Goal: Task Accomplishment & Management: Use online tool/utility

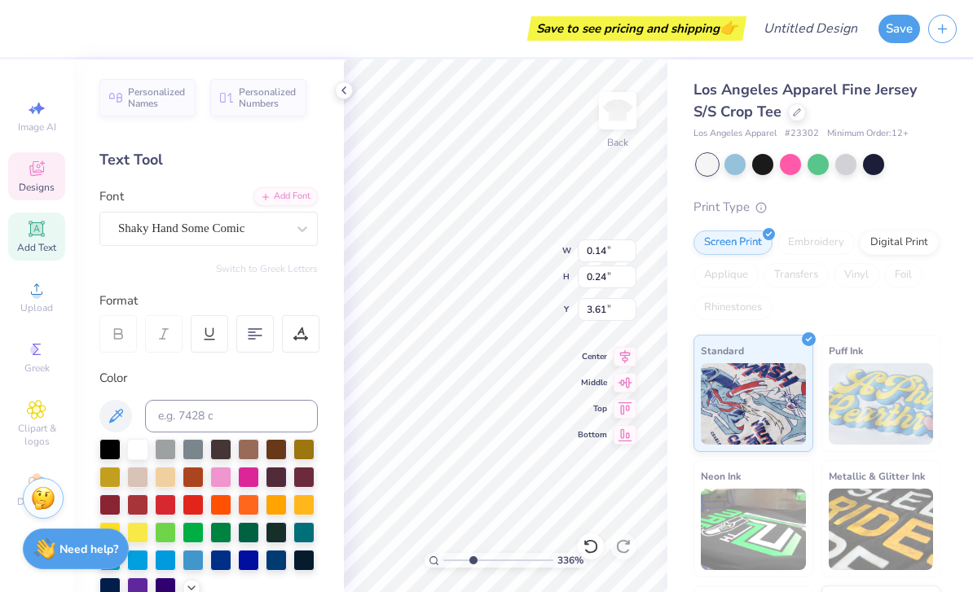
scroll to position [1, 0]
type input "3.35985142895714"
type textarea "Z"
type input "3.35985142895714"
type textarea "1898"
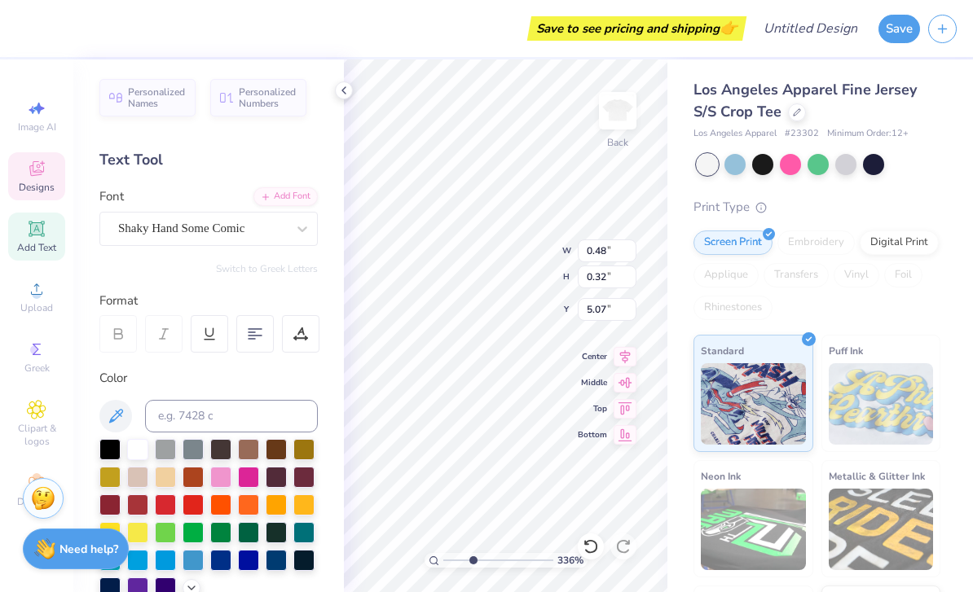
scroll to position [1, 1]
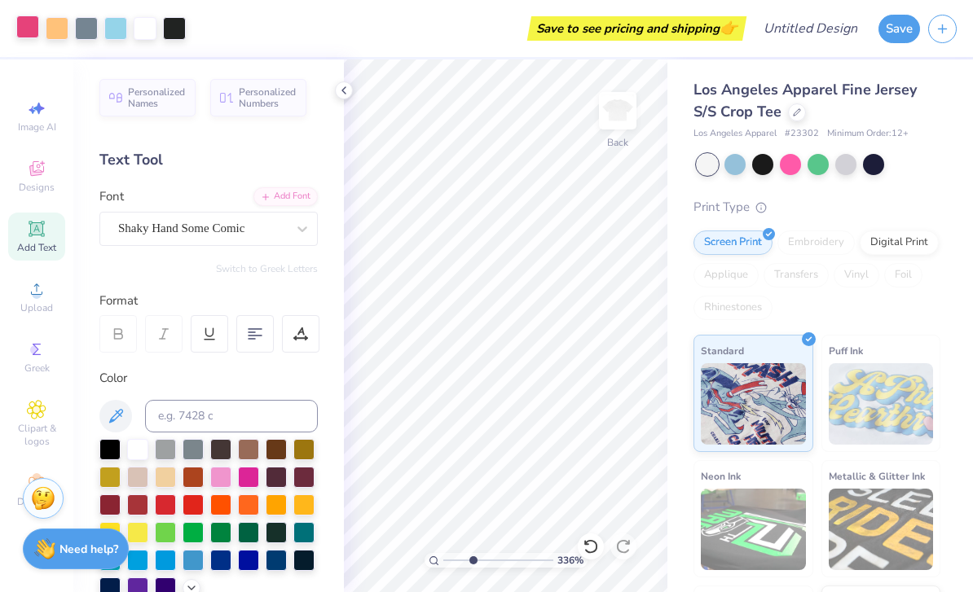
click at [25, 32] on div at bounding box center [27, 26] width 23 height 23
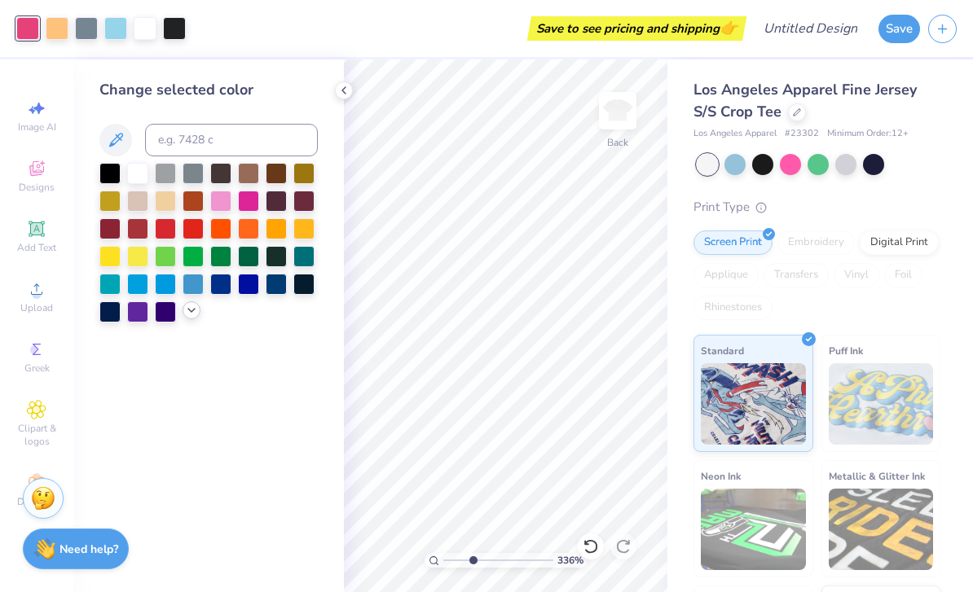
click at [190, 319] on div at bounding box center [191, 310] width 18 height 18
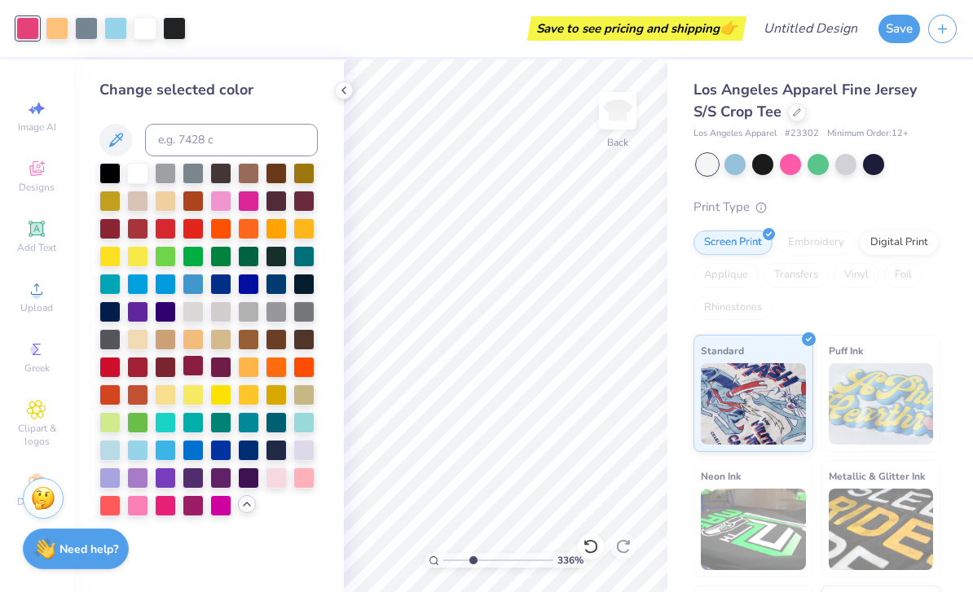
click at [193, 375] on div at bounding box center [192, 365] width 21 height 21
click at [134, 375] on div at bounding box center [137, 365] width 21 height 21
click at [161, 373] on div at bounding box center [165, 365] width 21 height 21
click at [121, 37] on div at bounding box center [115, 26] width 23 height 23
click at [117, 182] on div at bounding box center [109, 171] width 21 height 21
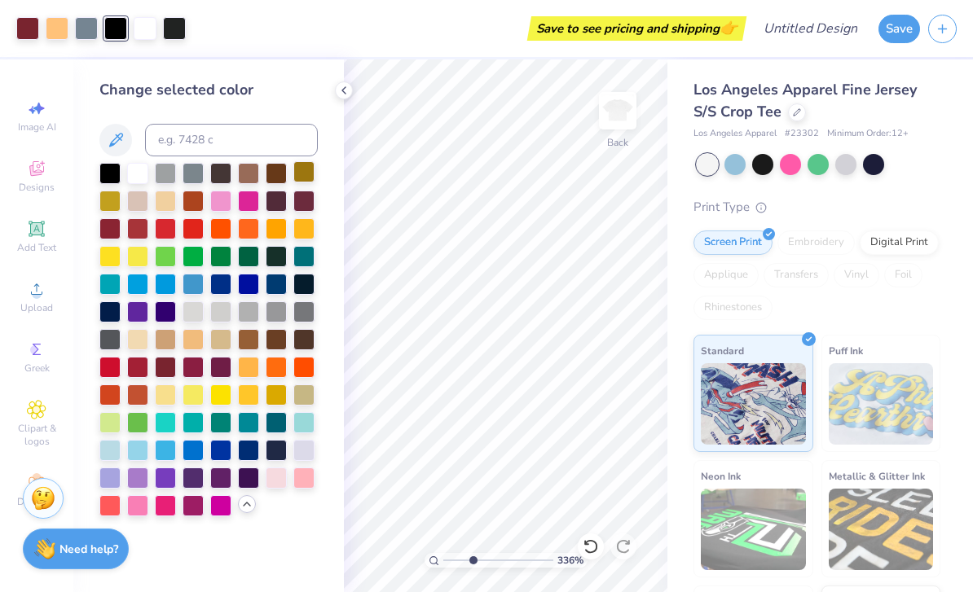
click at [304, 173] on div at bounding box center [303, 171] width 21 height 21
click at [134, 177] on div at bounding box center [137, 171] width 21 height 21
click at [134, 209] on div at bounding box center [137, 199] width 21 height 21
click at [140, 227] on div at bounding box center [137, 227] width 21 height 21
click at [108, 178] on div at bounding box center [109, 171] width 21 height 21
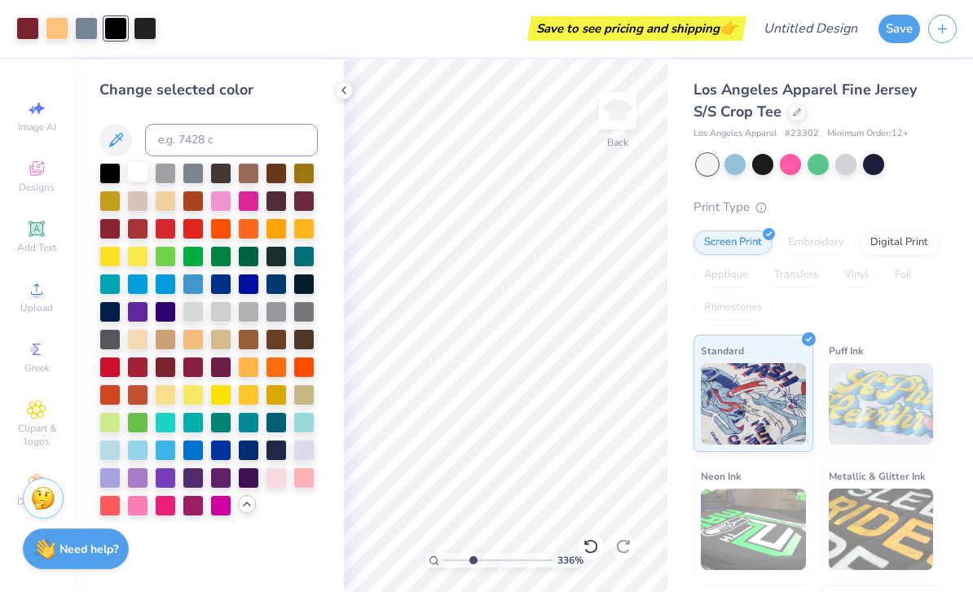
click at [135, 177] on div at bounding box center [137, 171] width 21 height 21
click at [337, 99] on div "Change selected color" at bounding box center [208, 325] width 270 height 533
click at [333, 95] on div "Change selected color" at bounding box center [208, 325] width 270 height 533
click at [343, 93] on icon at bounding box center [343, 90] width 13 height 13
type input "3.35985142895714"
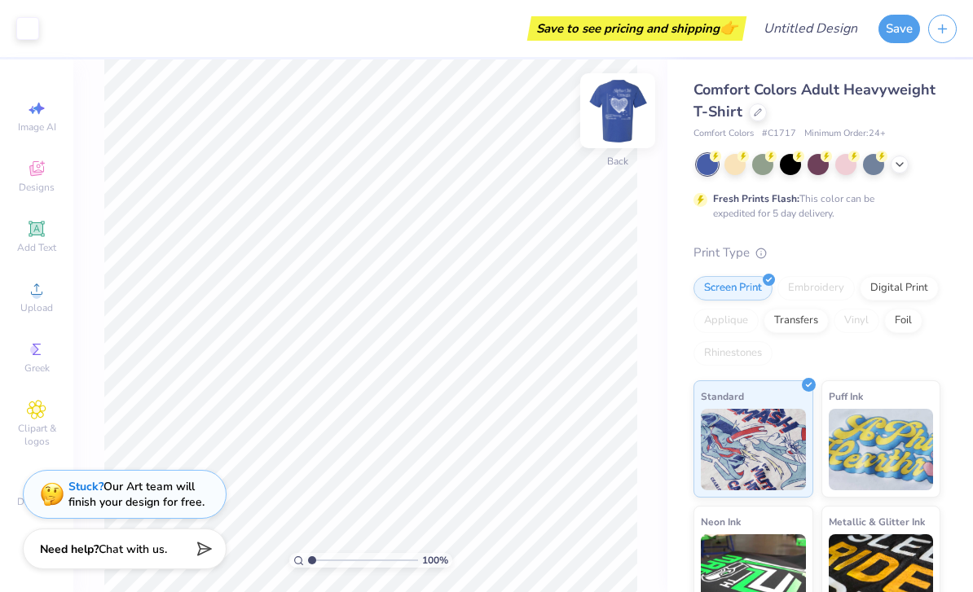
click at [623, 114] on img at bounding box center [617, 110] width 65 height 65
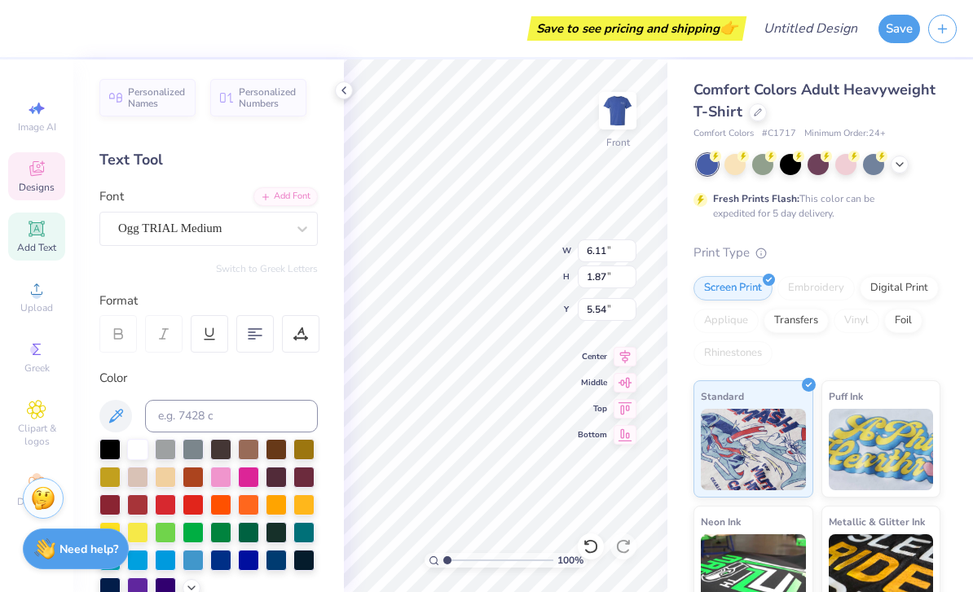
scroll to position [0, 1]
type textarea "Alpha"
type input "8.29"
type input "2.04"
type input "3.35"
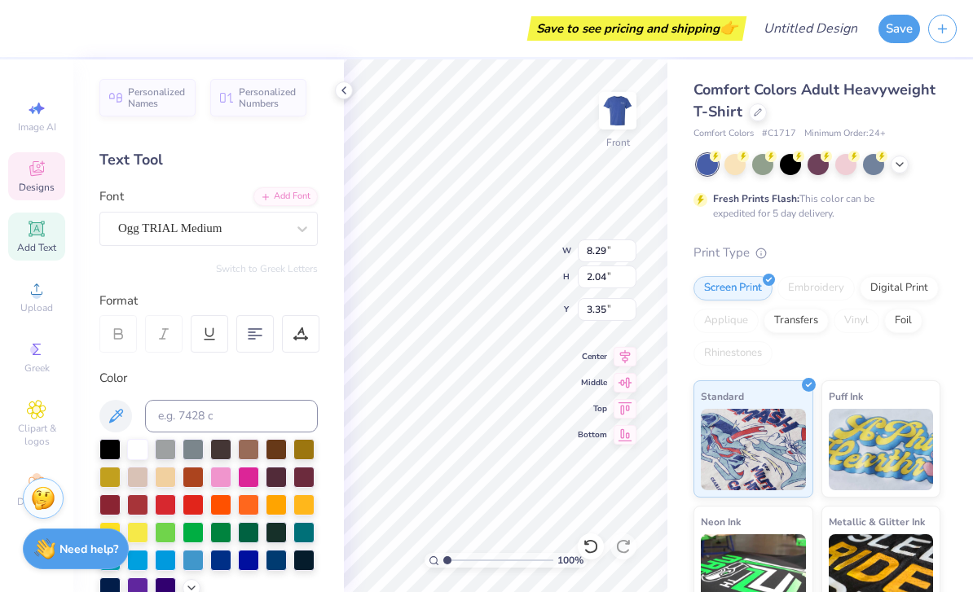
scroll to position [1, 1]
type textarea "A"
type textarea "Zeta Tau"
type input "3.80"
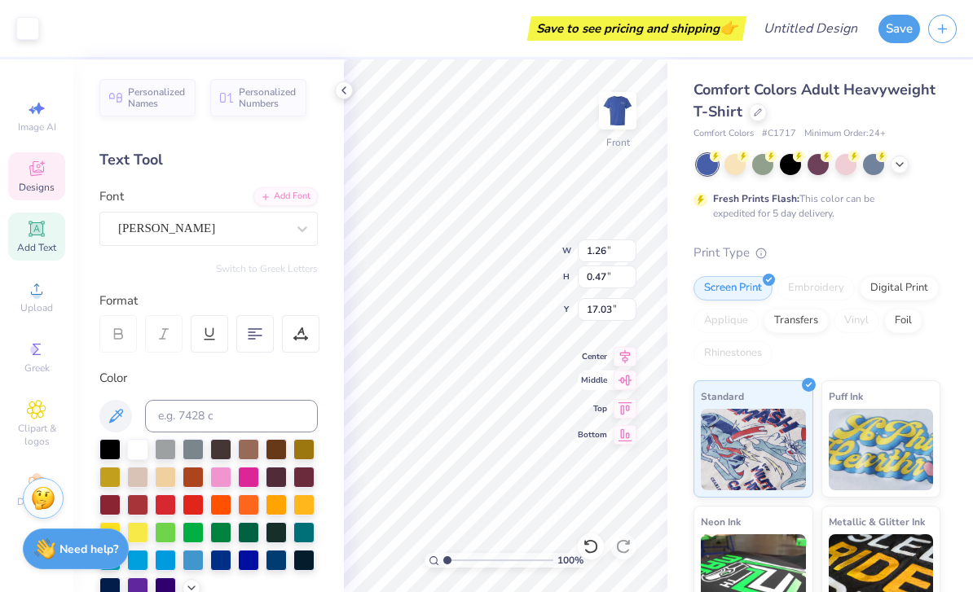
type input "17.17"
type input "2.34640533103897"
type textarea "1898,"
type input "1.13197577666636"
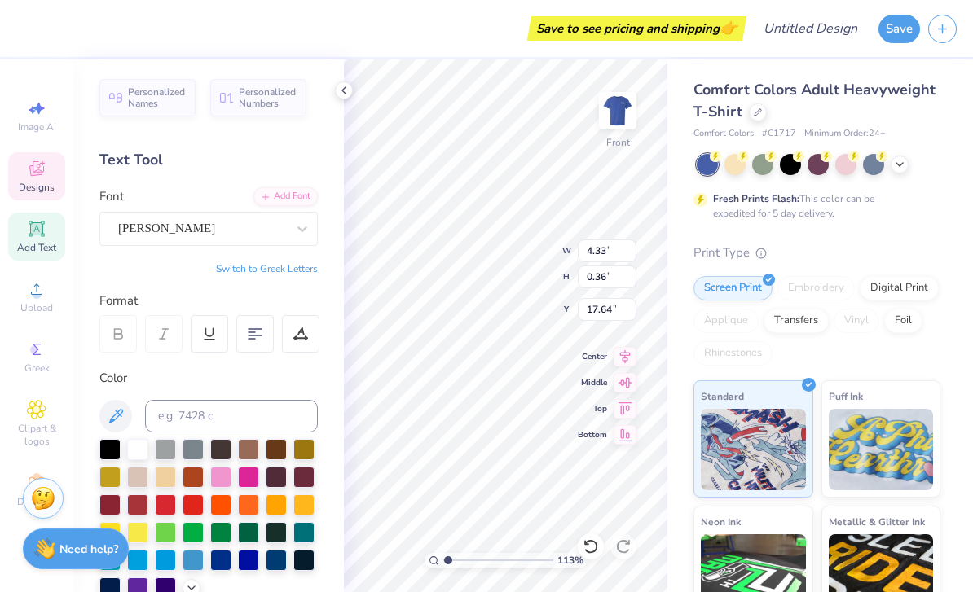
type input "19.48"
type input "1.13197577666636"
type input "17.64"
type input "1.13197577666636"
type input "18.00"
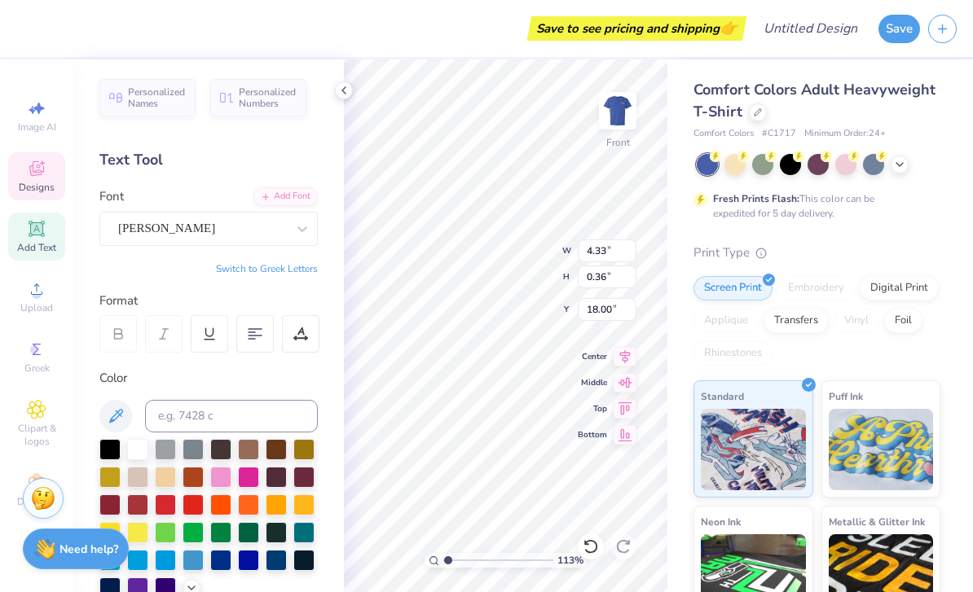
type input "1.13197577666636"
type input "17.82"
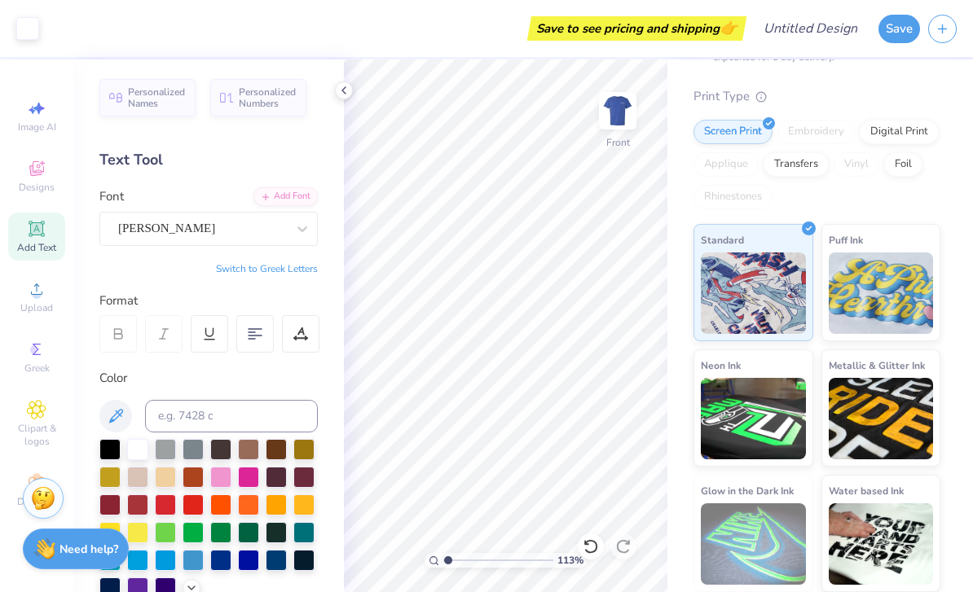
scroll to position [156, 0]
type input "1"
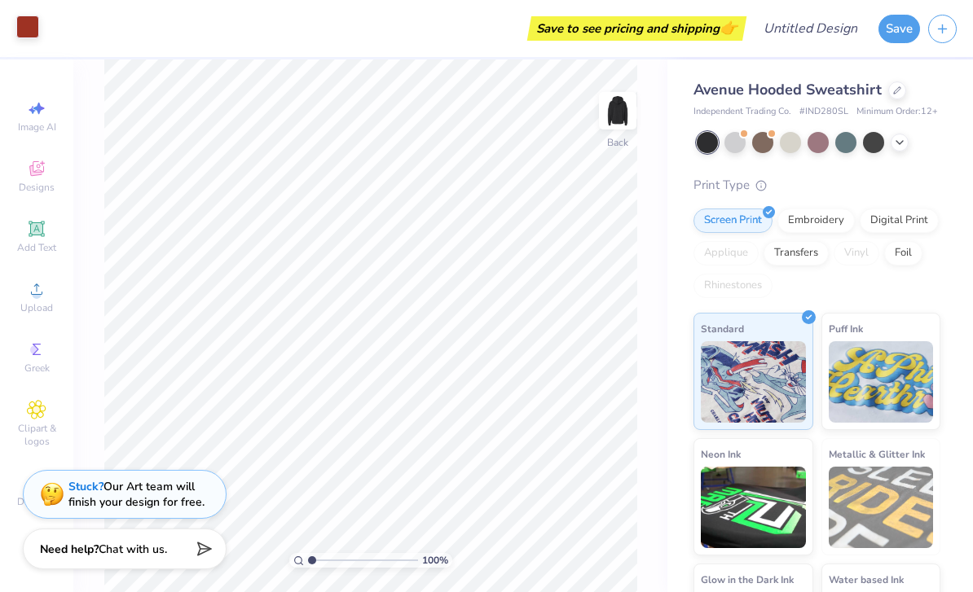
click at [30, 30] on div at bounding box center [27, 26] width 23 height 23
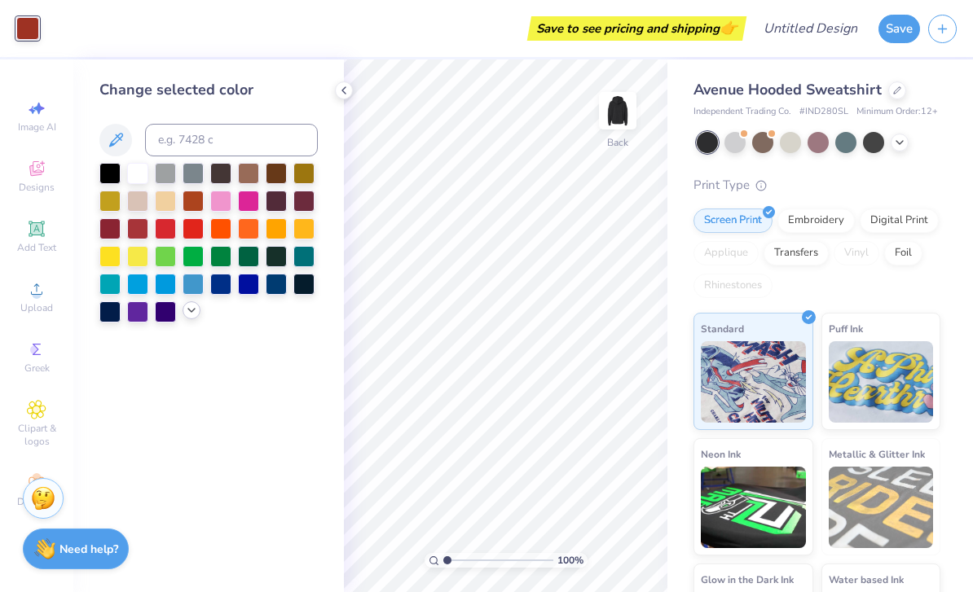
click at [190, 319] on div at bounding box center [191, 310] width 18 height 18
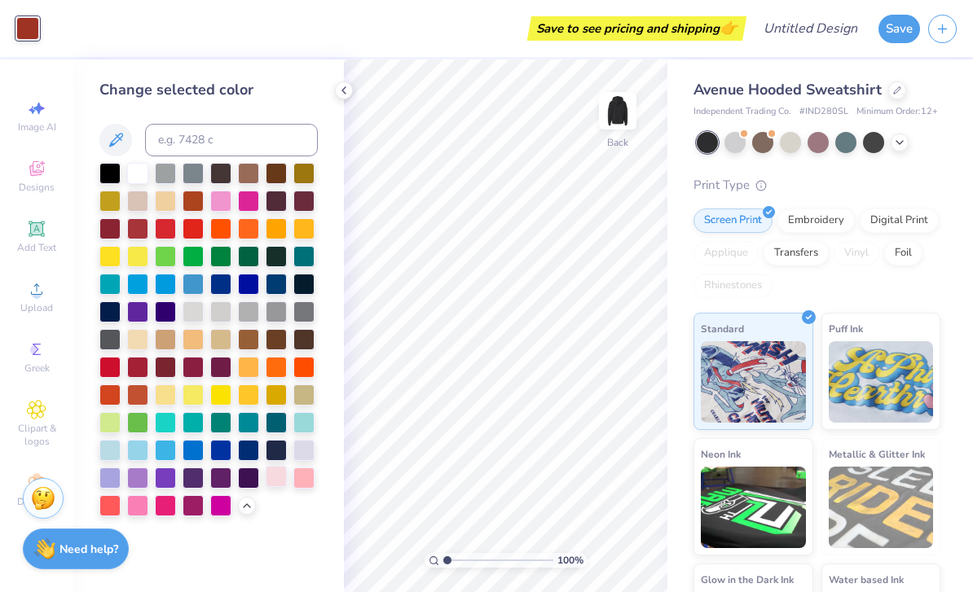
click at [278, 481] on div at bounding box center [276, 476] width 21 height 21
click at [339, 97] on div at bounding box center [344, 90] width 18 height 18
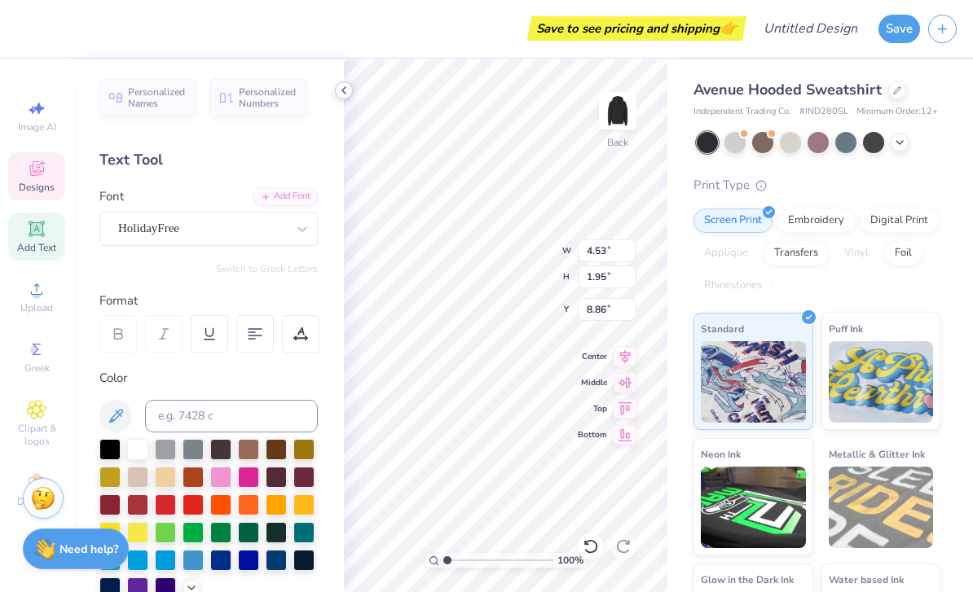
scroll to position [1, 1]
type textarea "C"
type textarea "Z"
type textarea "Lambda Phi"
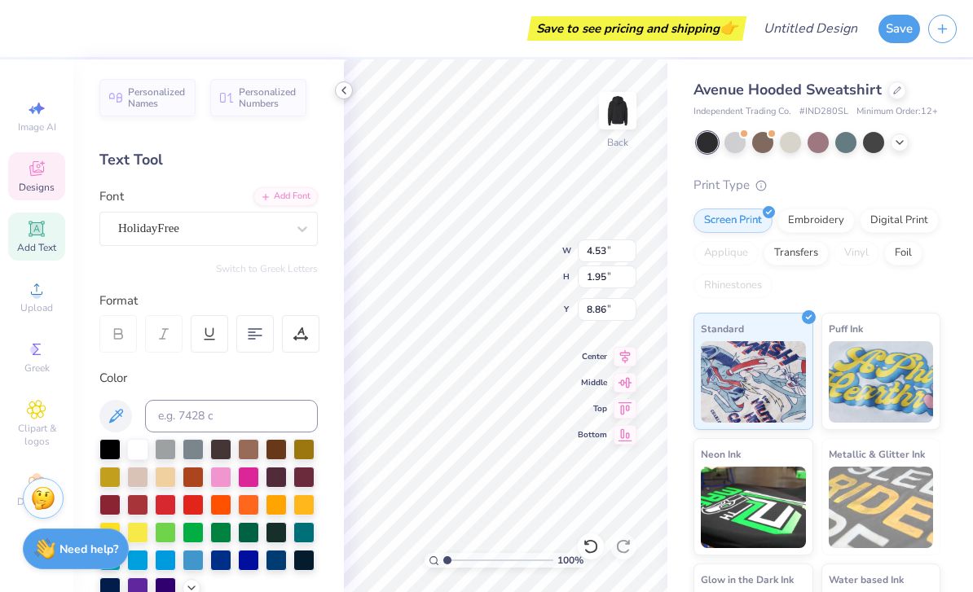
type input "3.12"
type input "1.22"
type input "2.15"
type textarea "i"
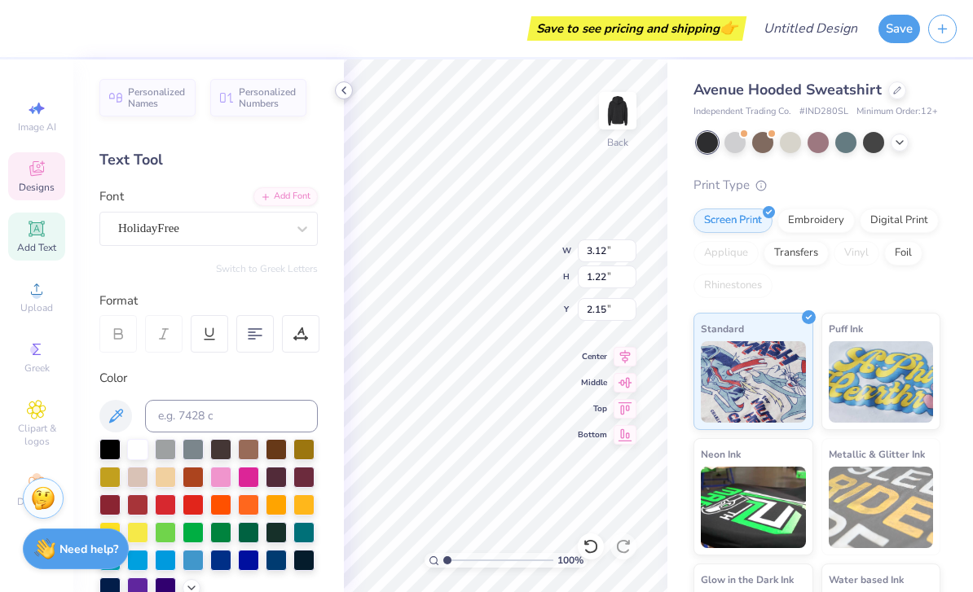
scroll to position [1, 4]
type textarea "Zeta Tau Alpha"
type input "1.52"
type input "11.15"
type input "9.36"
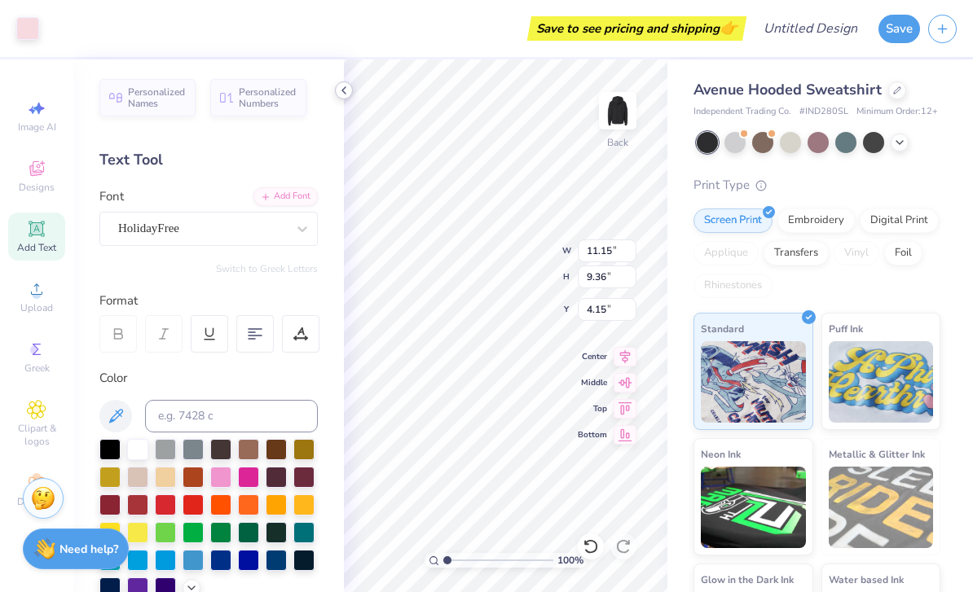
type input "4.44"
type input "3.23747334574379"
type input "9.12"
type input "1.30967134868521"
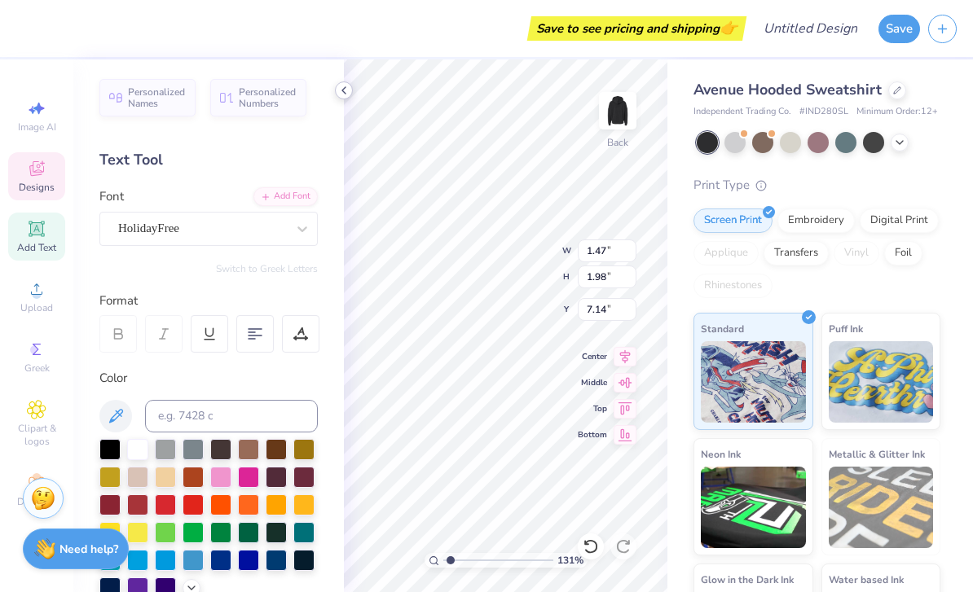
type textarea "est 1898"
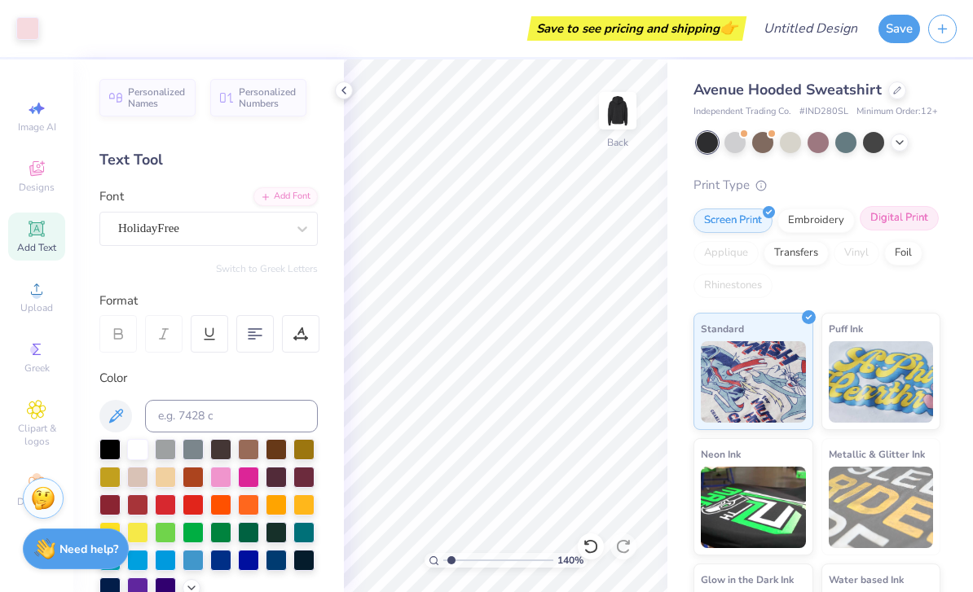
click at [912, 217] on div "Digital Print" at bounding box center [899, 218] width 79 height 24
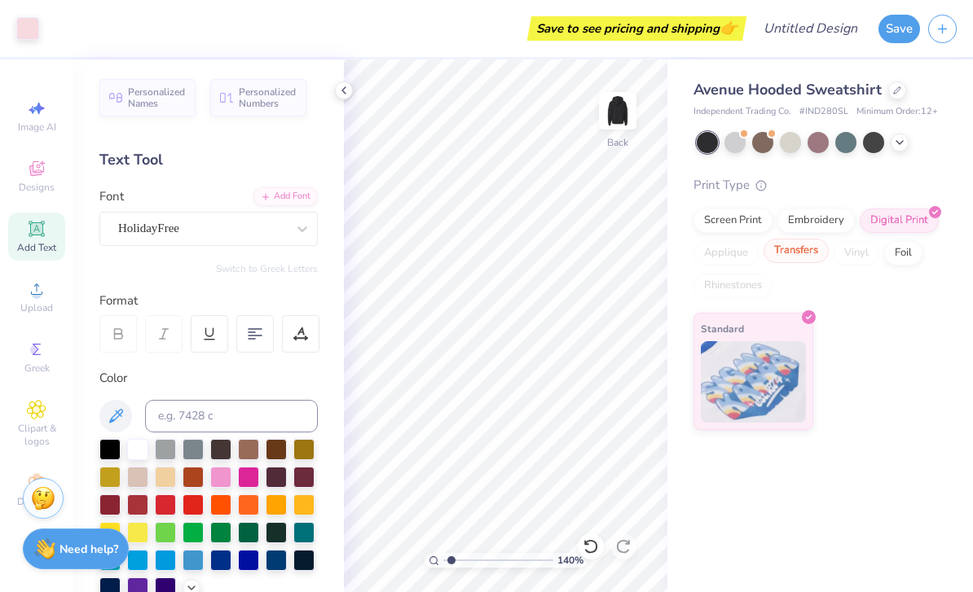
click at [788, 244] on div "Transfers" at bounding box center [795, 251] width 65 height 24
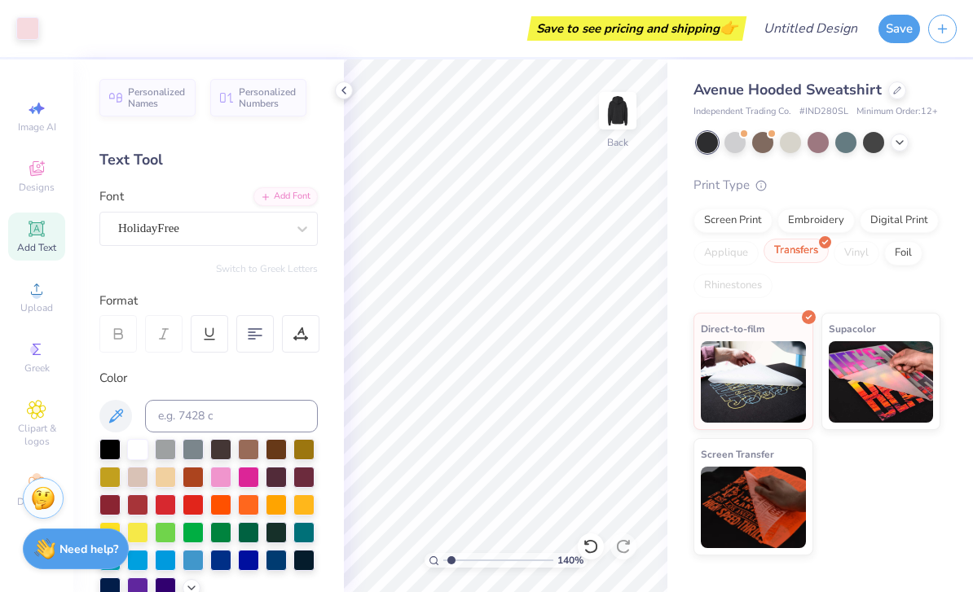
type input "1.40273922189767"
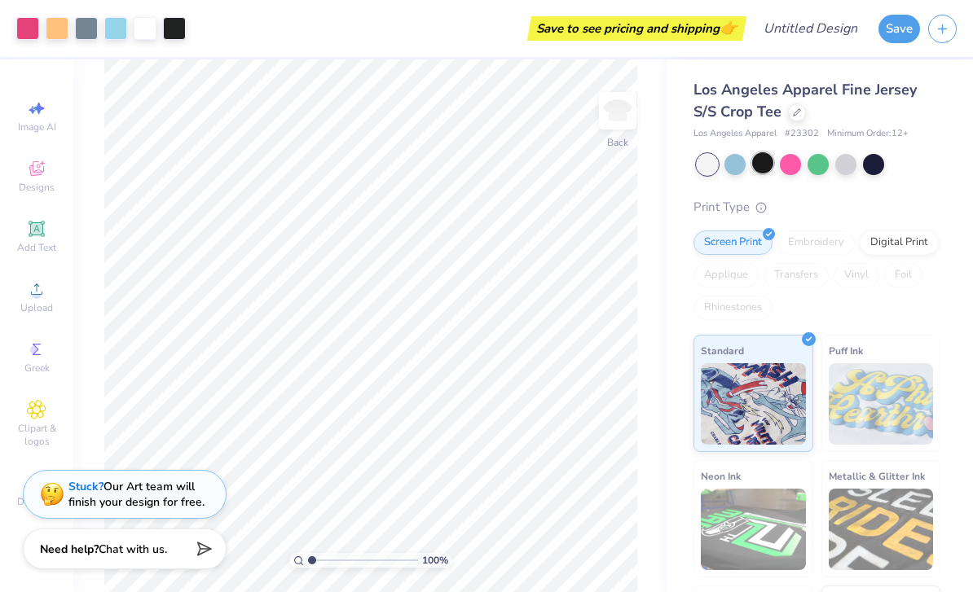
click at [763, 166] on div at bounding box center [762, 162] width 21 height 21
click at [789, 172] on div at bounding box center [790, 162] width 21 height 21
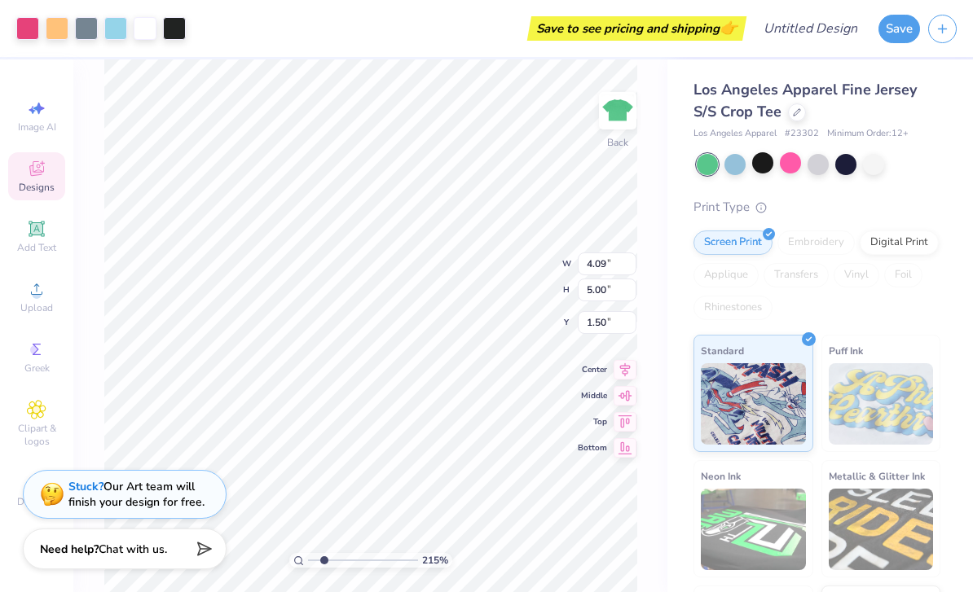
type input "2.15132780532555"
type input "1.64"
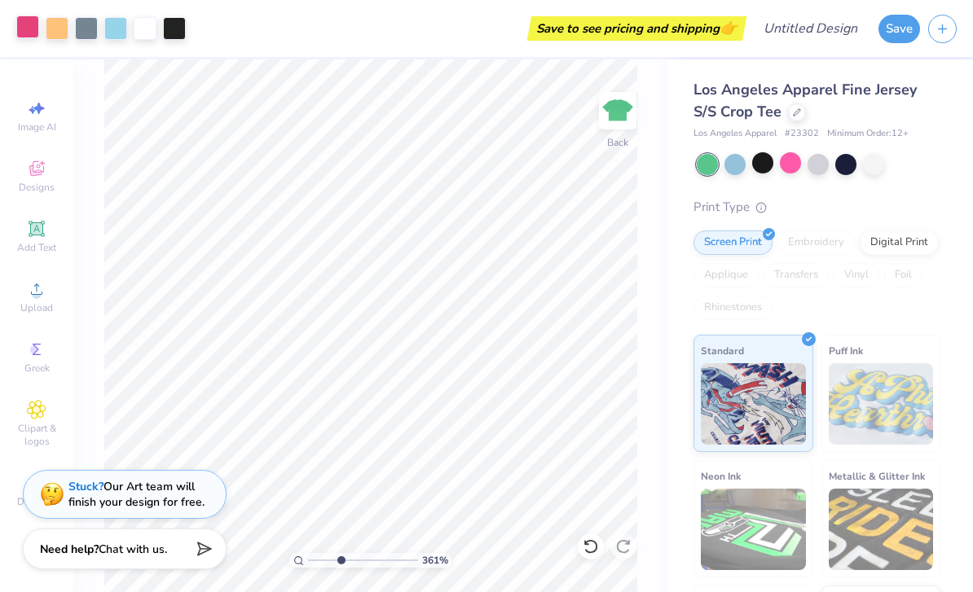
click at [16, 29] on div at bounding box center [27, 26] width 23 height 23
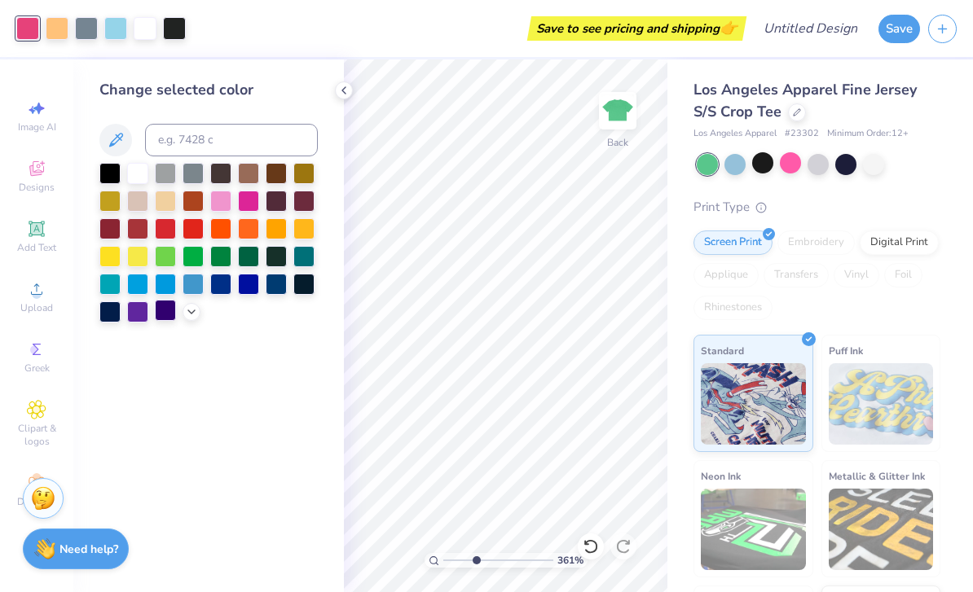
click at [176, 316] on div at bounding box center [165, 310] width 21 height 21
click at [188, 319] on div at bounding box center [191, 310] width 18 height 18
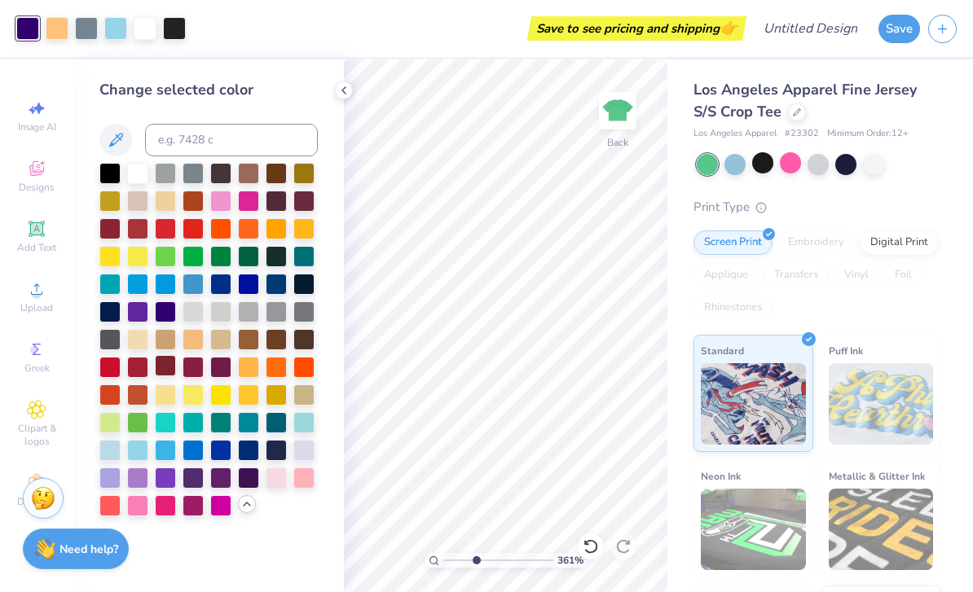
click at [159, 372] on div at bounding box center [165, 365] width 21 height 21
click at [136, 374] on div at bounding box center [137, 365] width 21 height 21
click at [165, 373] on div at bounding box center [165, 365] width 21 height 21
click at [139, 370] on div at bounding box center [137, 365] width 21 height 21
click at [817, 162] on div at bounding box center [817, 162] width 21 height 21
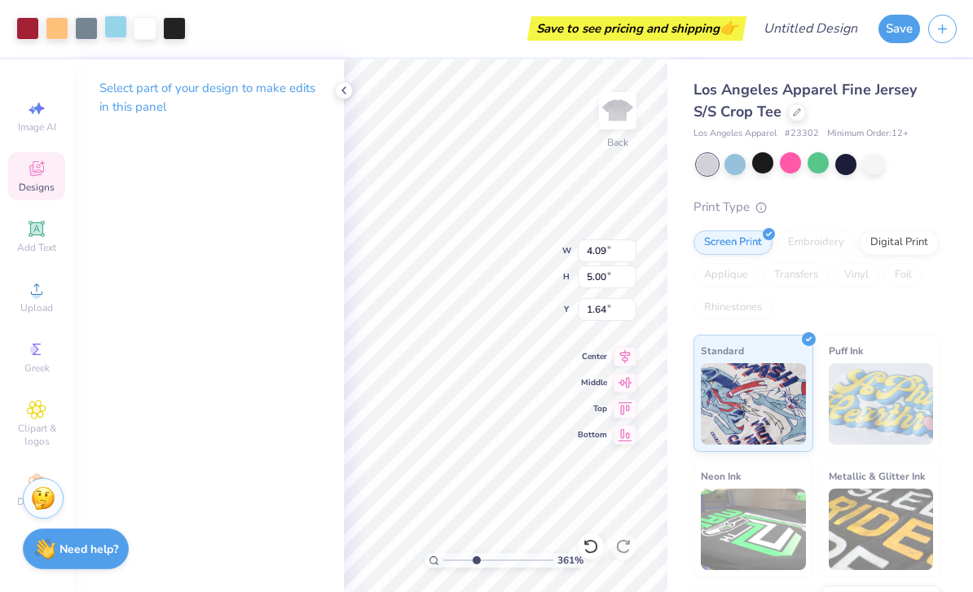
click at [115, 24] on div at bounding box center [115, 26] width 23 height 23
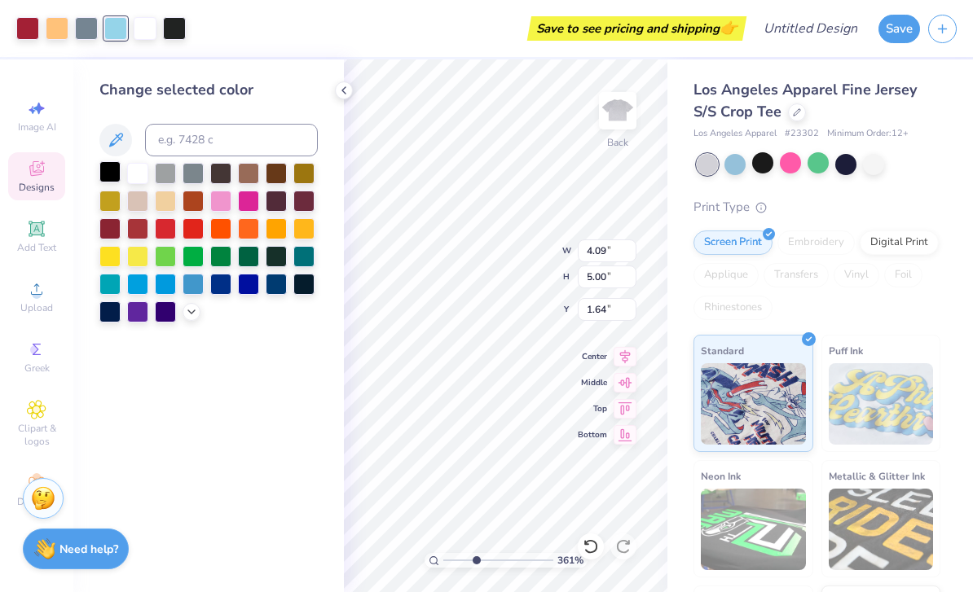
click at [106, 173] on div at bounding box center [109, 171] width 21 height 21
click at [302, 292] on div at bounding box center [303, 282] width 21 height 21
click at [111, 321] on div at bounding box center [109, 310] width 21 height 21
click at [312, 287] on div at bounding box center [303, 282] width 21 height 21
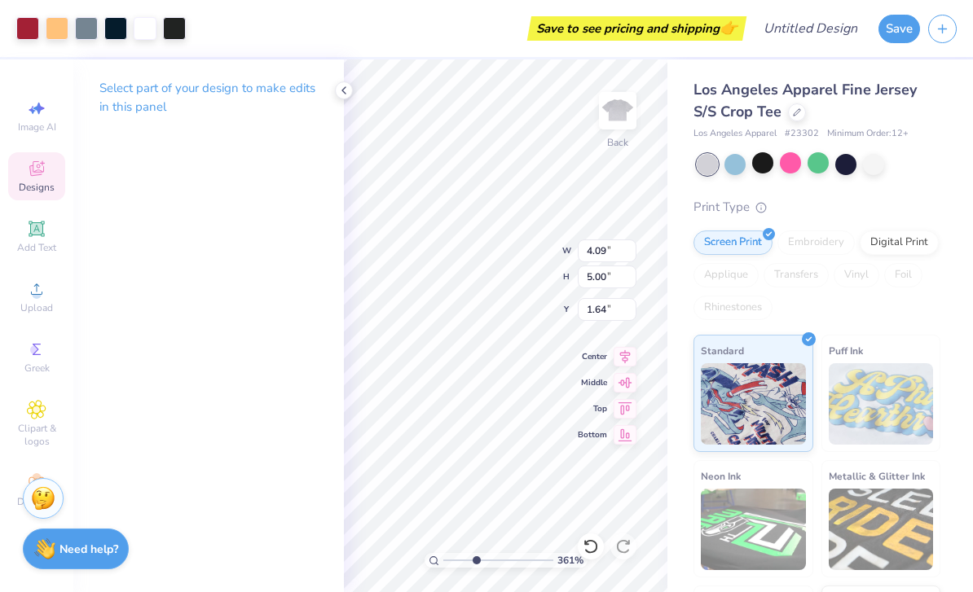
type input "3.61220272734987"
type input "1.76"
type input "1.71999188170699"
type input "4.14"
type input "1.71999188170699"
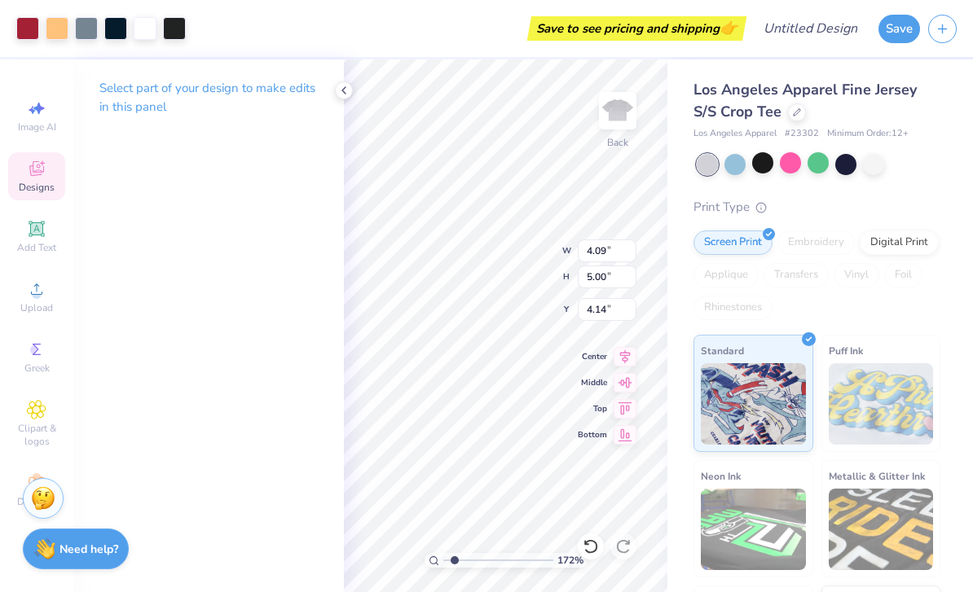
type input "3.63"
type input "1.71999188170699"
type input "5.61"
type input "6.87"
type input "1.71999188170699"
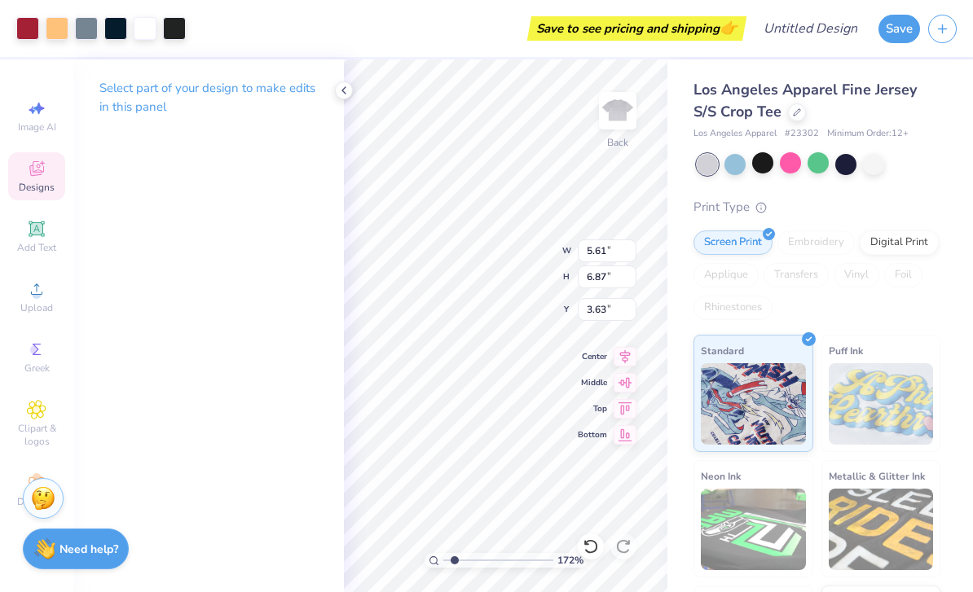
type input "2.11"
type input "1.71999188170699"
type input "2.05"
type input "1.71999188170699"
type input "2.00"
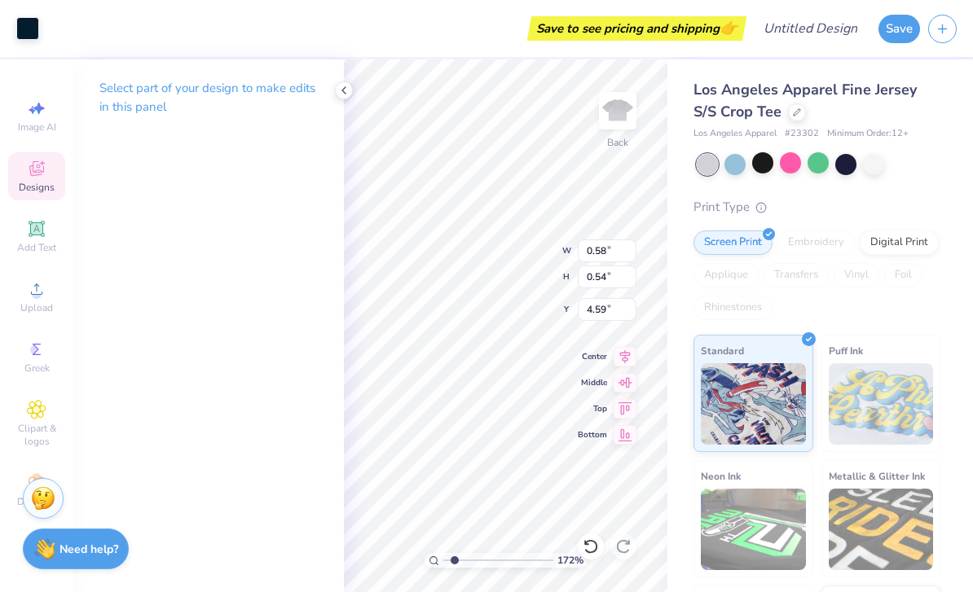
type input "1.71999188170699"
type input "3.87"
type input "1.71999188170699"
type input "4.63"
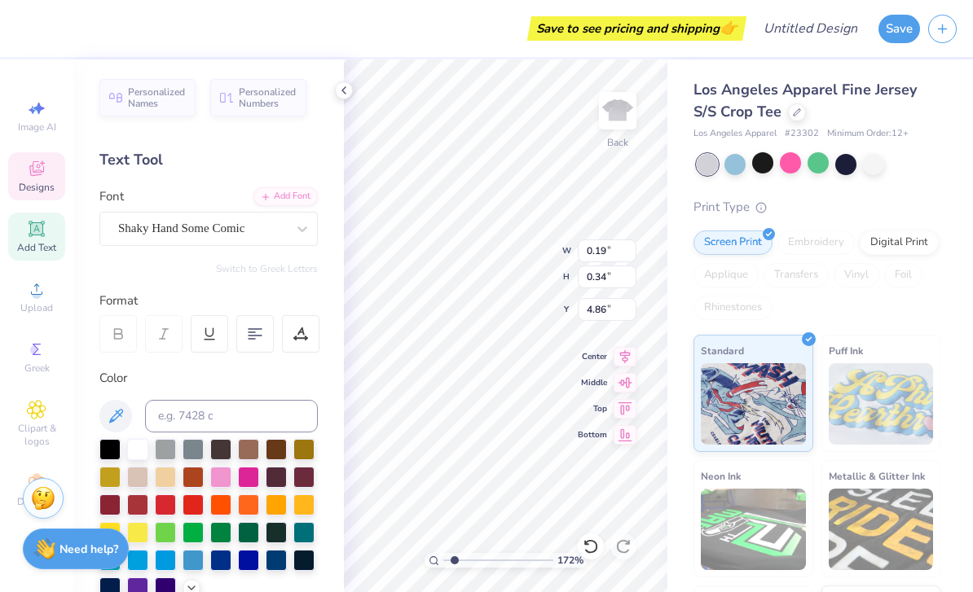
type input "1.71999188170699"
type input "0.81"
type input "2.26"
type input "4.87"
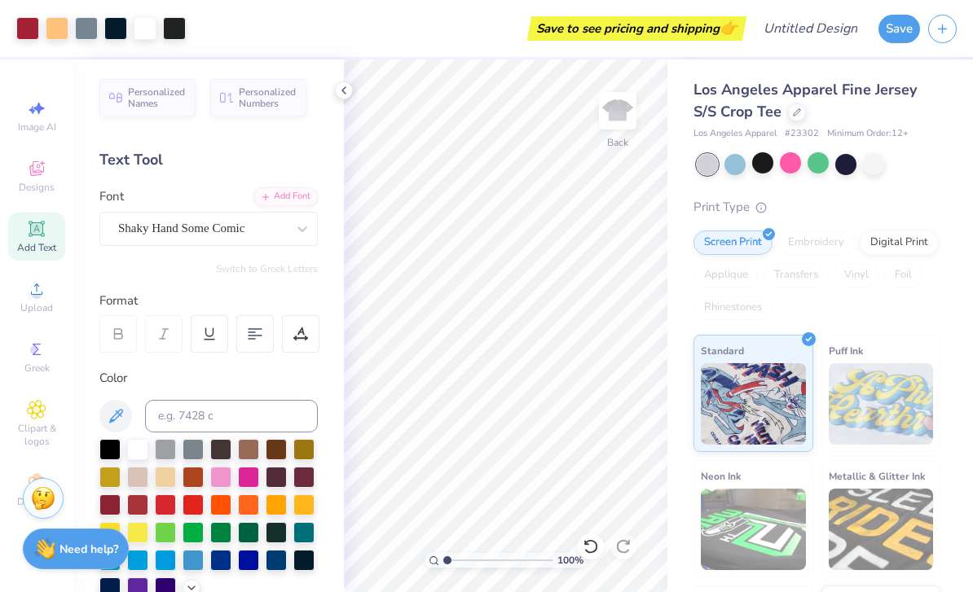
click at [189, 378] on div "Color" at bounding box center [208, 378] width 218 height 19
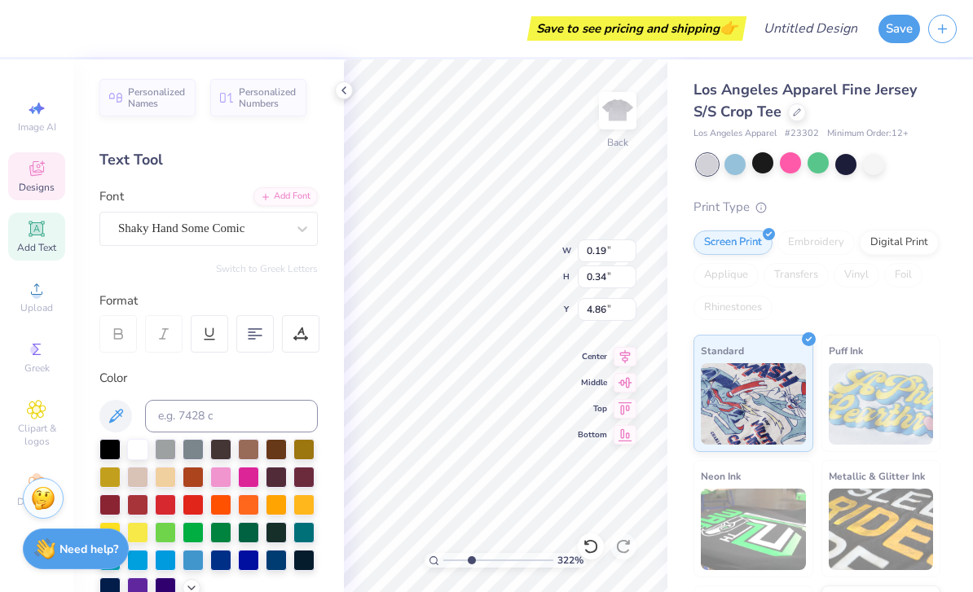
type input "3.21950967972487"
type textarea "Z"
type input "2.13786706614106"
type textarea "1898"
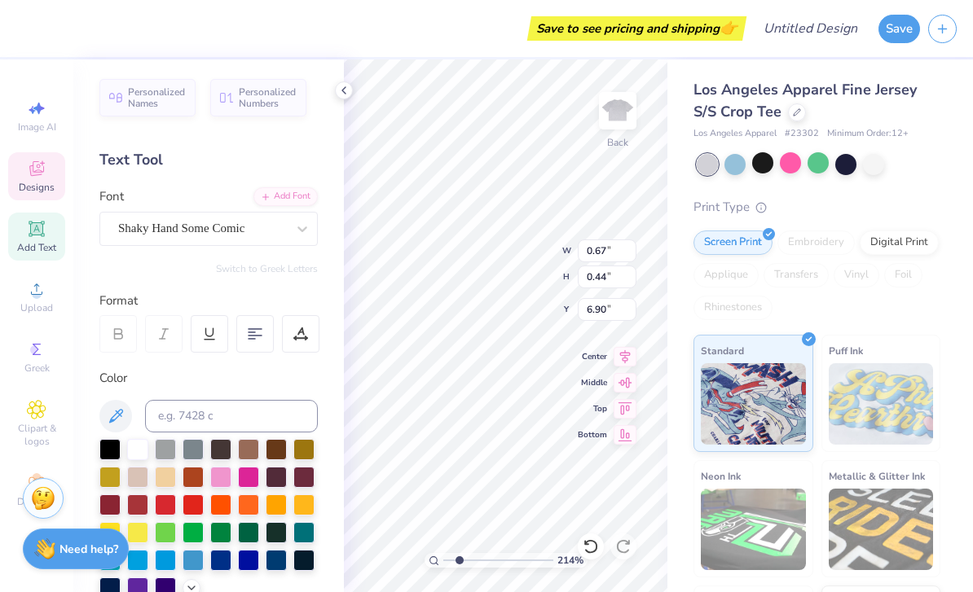
scroll to position [1, 2]
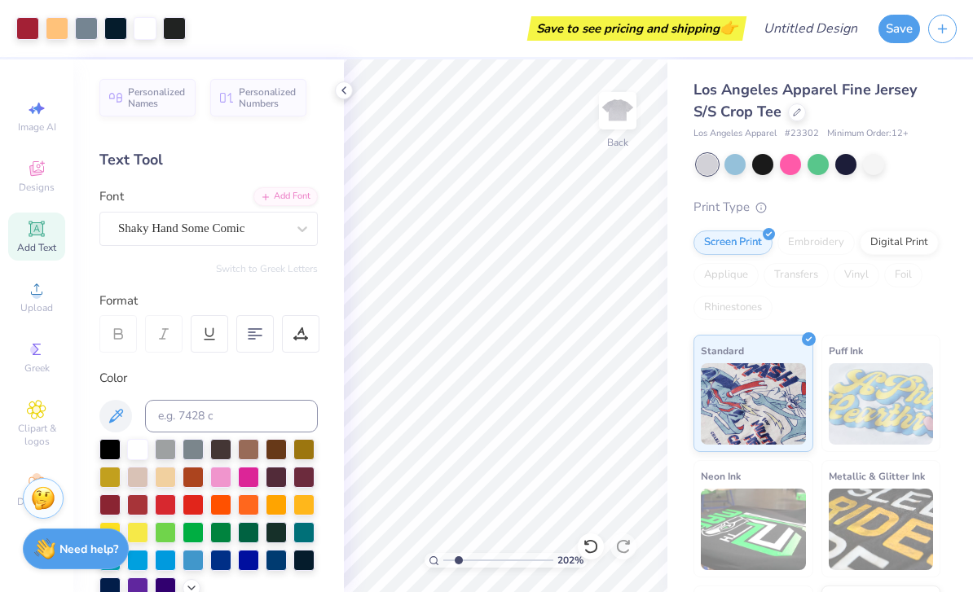
type input "2.0238169471621"
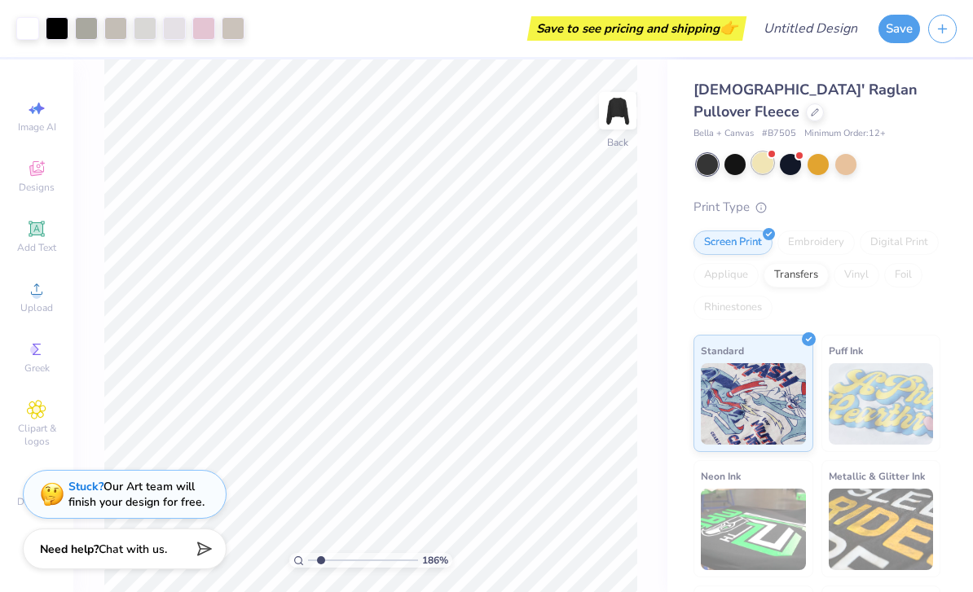
click at [759, 152] on div at bounding box center [762, 162] width 21 height 21
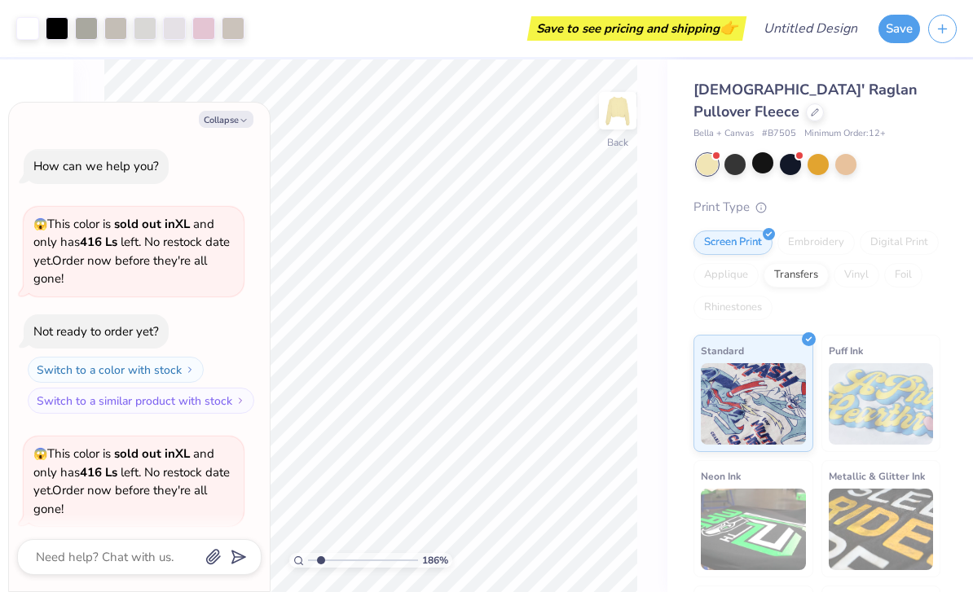
scroll to position [121, 0]
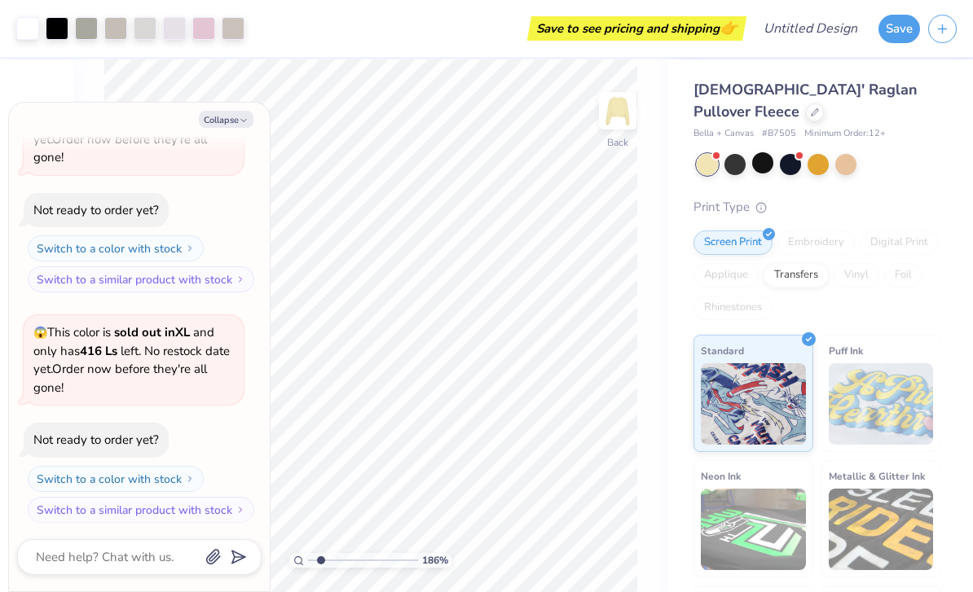
type input "1.8581059158965"
type textarea "x"
type input "1.8581059158965"
click at [263, 112] on div "Collapse How can we help you? 😱 This color is sold out in XL and only has 416 L…" at bounding box center [139, 347] width 261 height 489
click at [239, 125] on icon "button" at bounding box center [244, 121] width 10 height 10
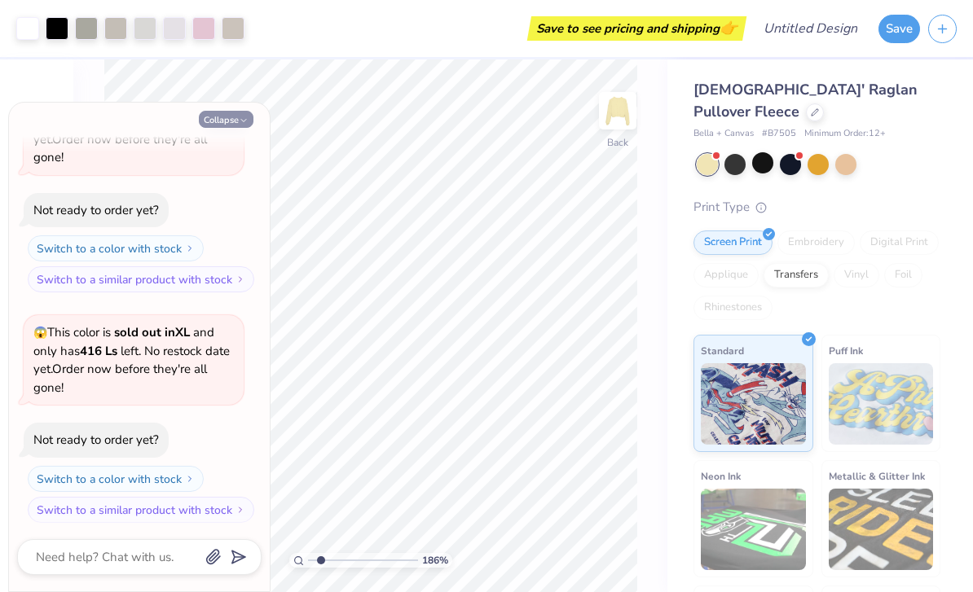
type textarea "x"
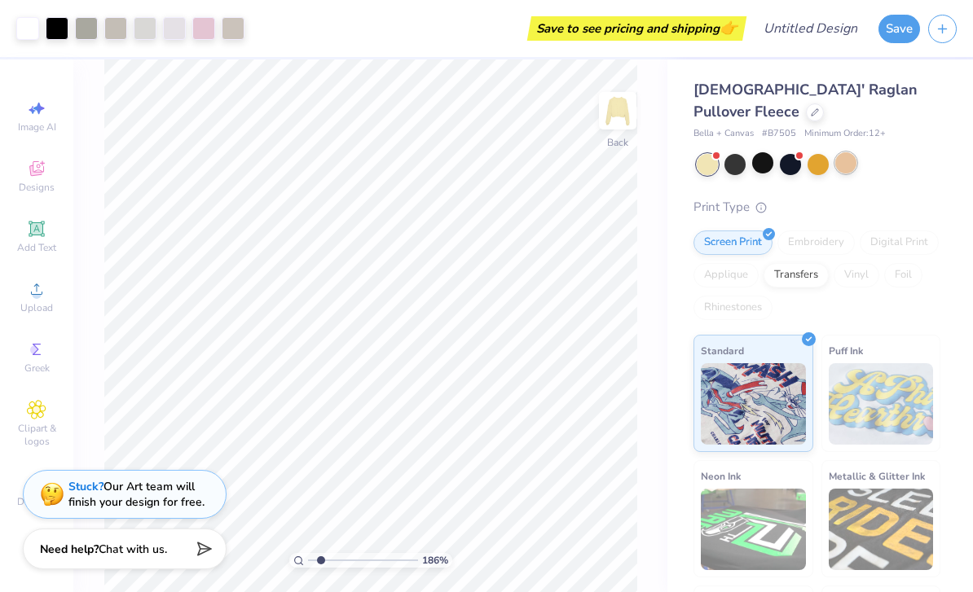
click at [851, 152] on div at bounding box center [845, 162] width 21 height 21
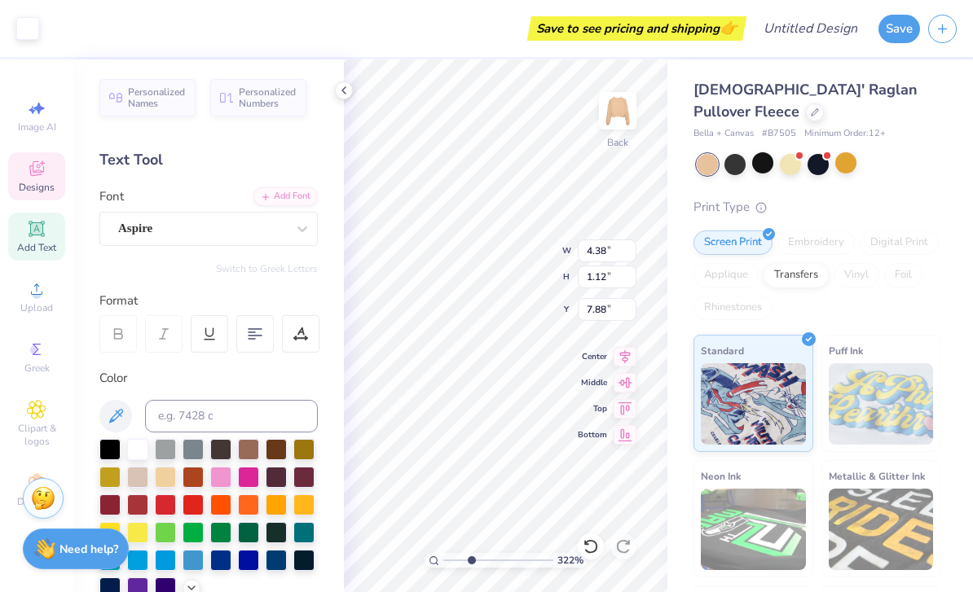
type input "3.21570069474898"
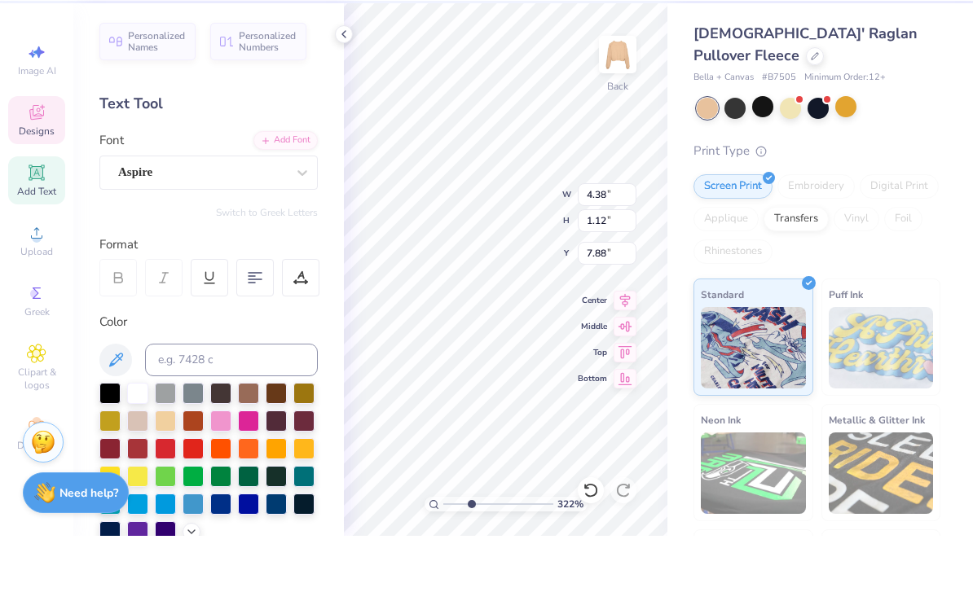
scroll to position [1, 0]
type textarea "T"
type textarea "e"
type textarea "Zeta Tau Alpha"
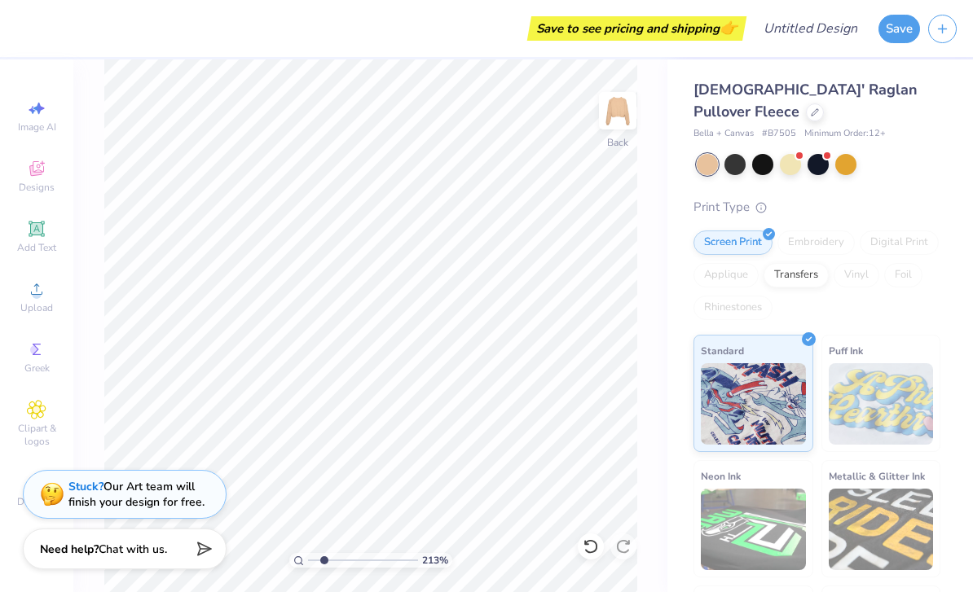
type input "2.13443582176225"
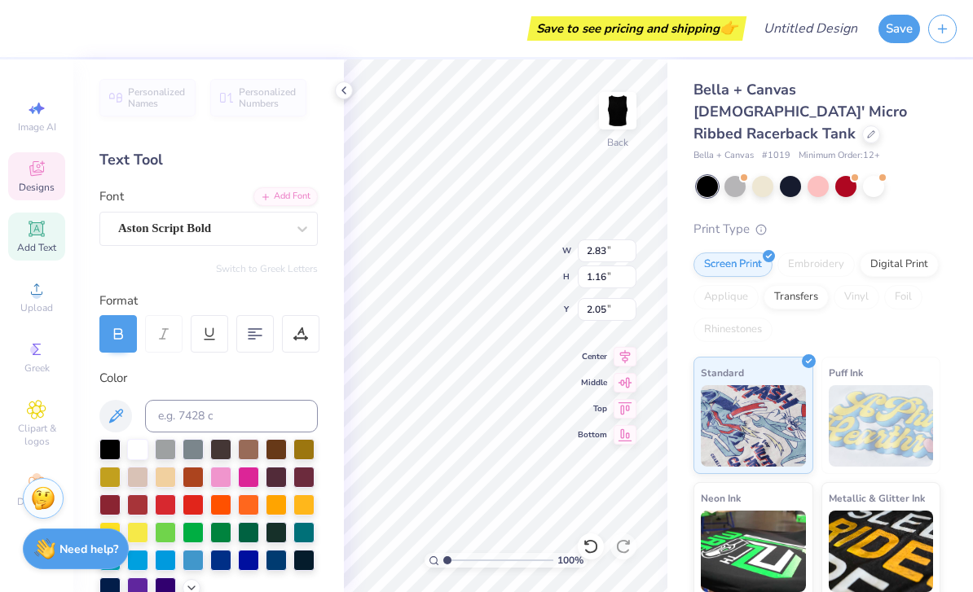
type textarea "Tau"
type input "4.72"
type textarea "A"
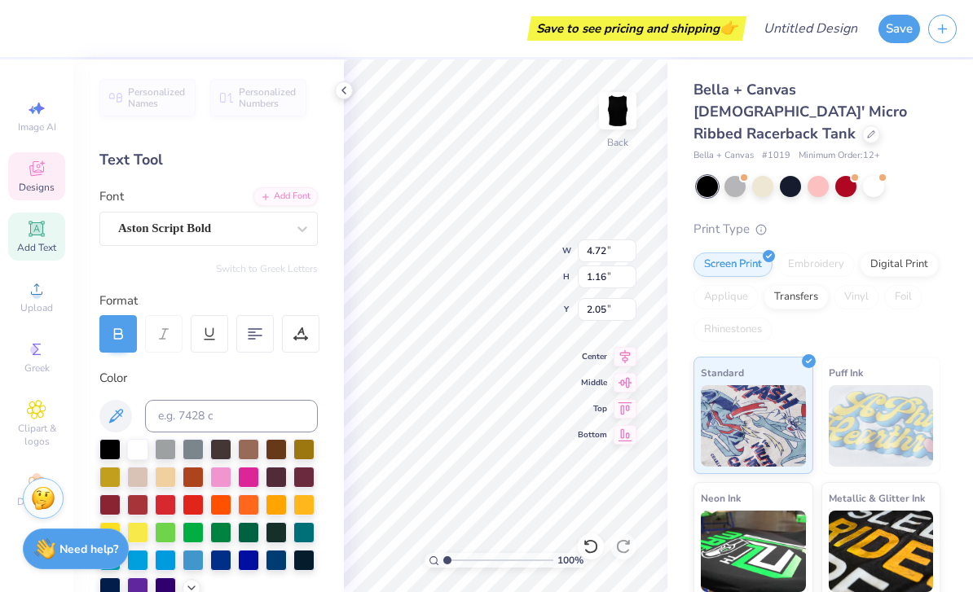
type textarea "Zeta"
type input "3.23"
type input "1.71"
type input "1.59"
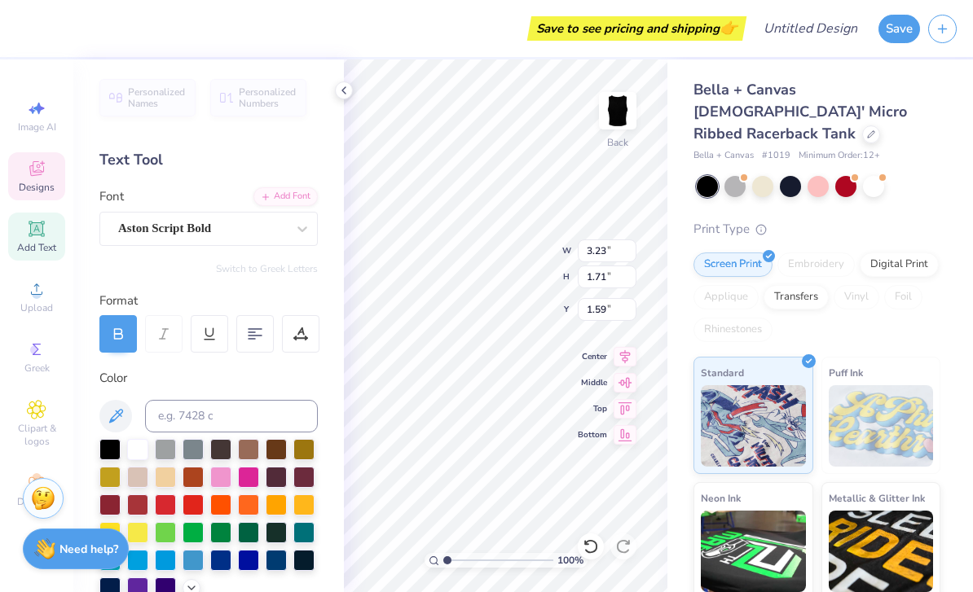
type textarea "Tau"
click at [345, 86] on icon at bounding box center [343, 90] width 13 height 13
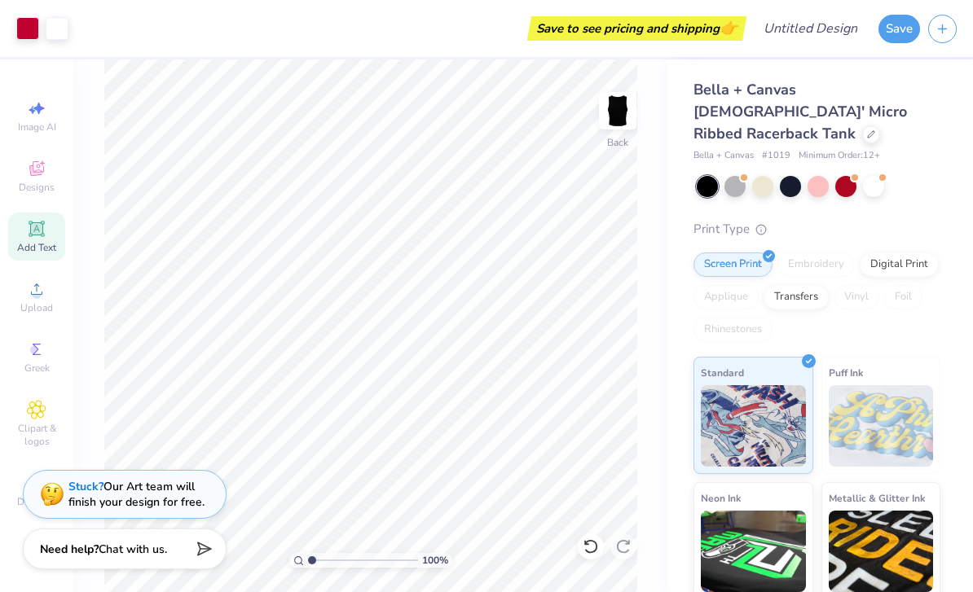
click at [29, 244] on span "Add Text" at bounding box center [36, 247] width 39 height 13
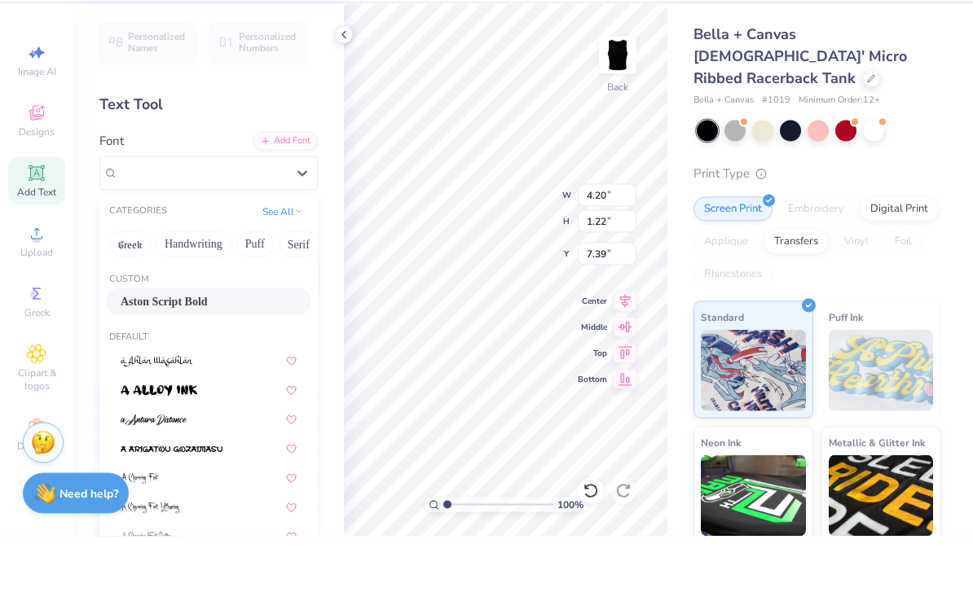
click at [149, 349] on span "Aston Script Bold" at bounding box center [164, 357] width 87 height 17
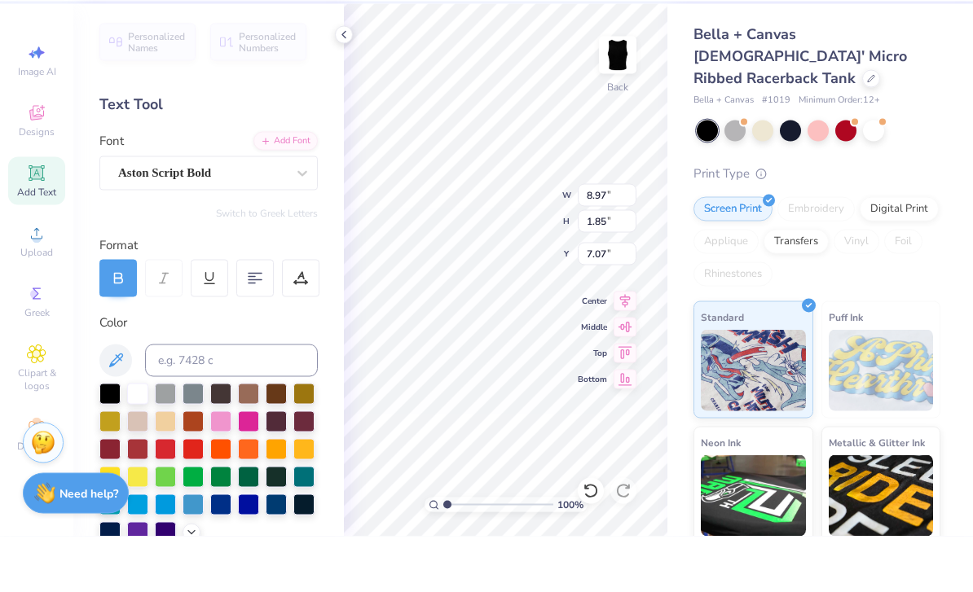
type input "8.97"
type input "1.85"
type input "7.07"
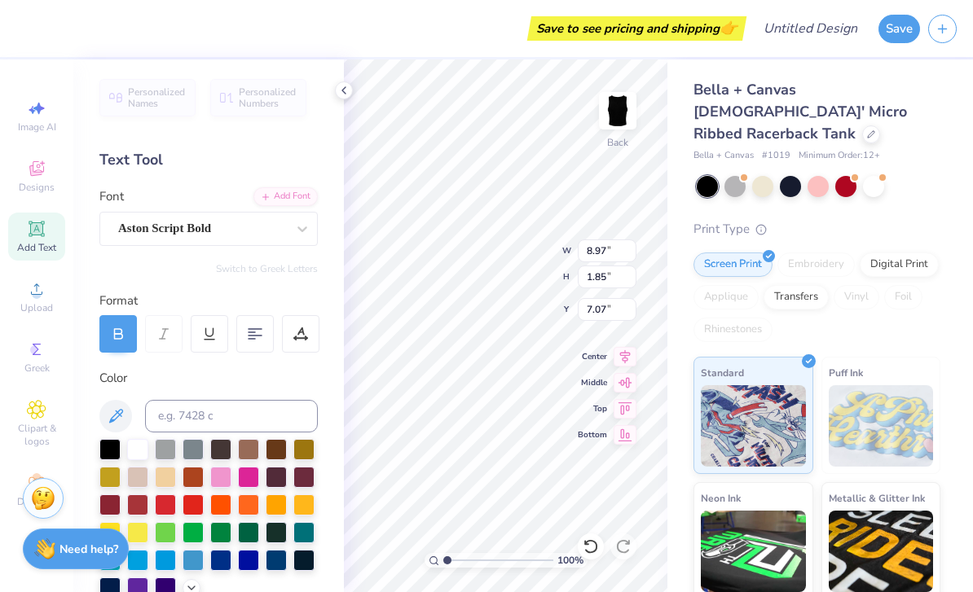
type textarea "Alpha"
type input "7.59"
click at [350, 92] on icon at bounding box center [343, 90] width 13 height 13
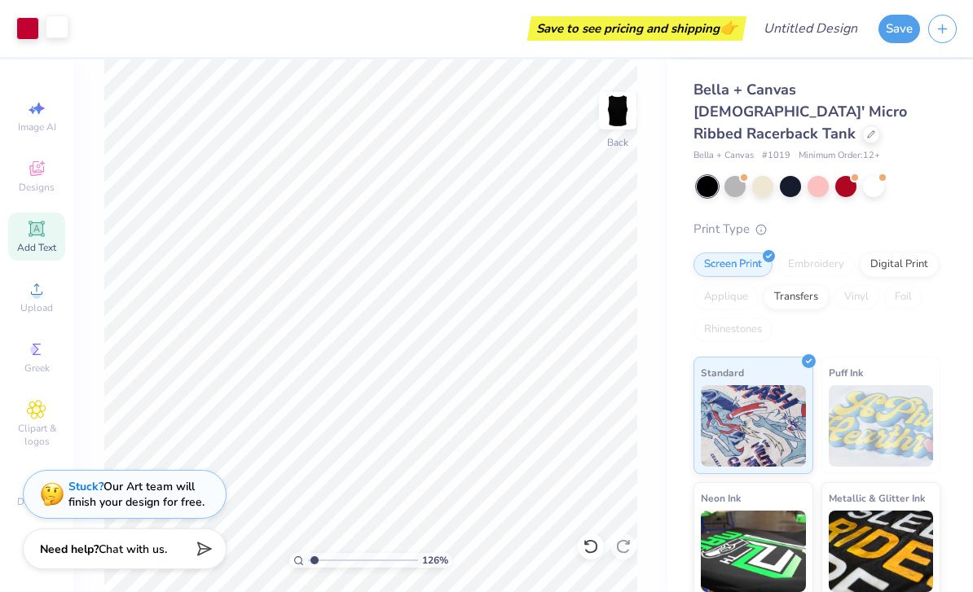
click at [64, 31] on div at bounding box center [57, 26] width 23 height 23
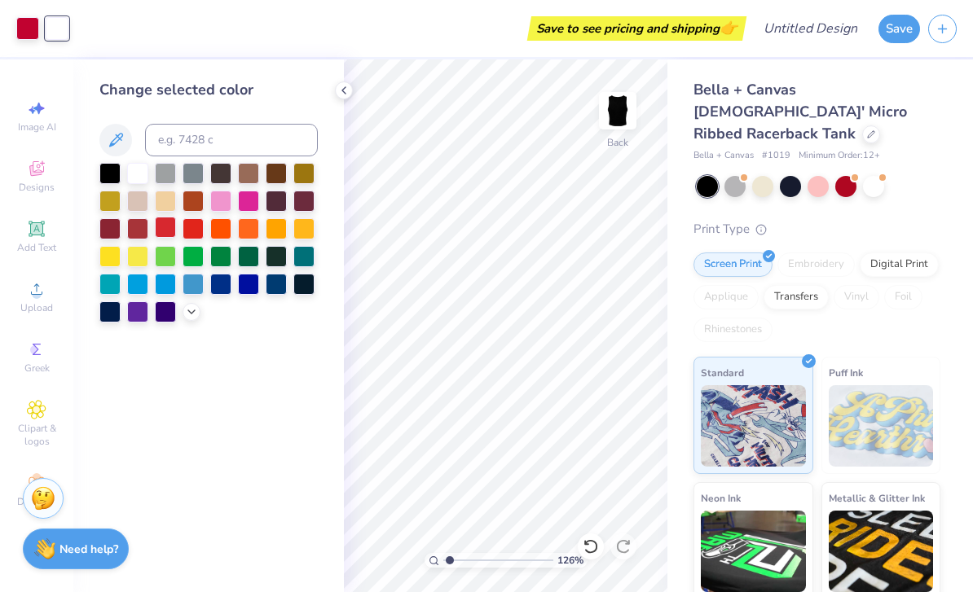
click at [164, 235] on div at bounding box center [165, 227] width 21 height 21
click at [109, 176] on div at bounding box center [109, 171] width 21 height 21
click at [164, 237] on div at bounding box center [165, 227] width 21 height 21
click at [134, 182] on div at bounding box center [137, 171] width 21 height 21
type input "1.25780905054276"
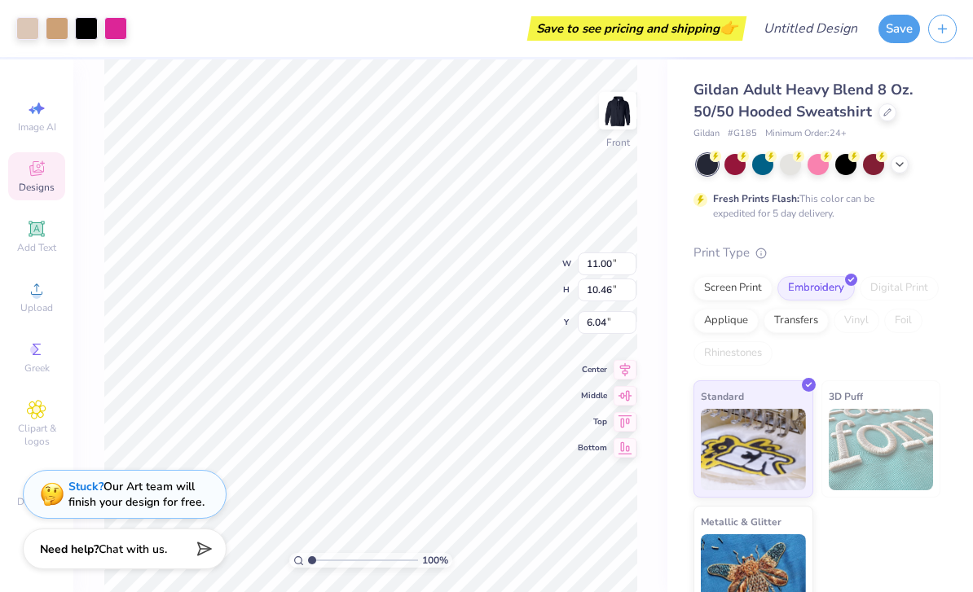
type input "6.36"
